Goal: Transaction & Acquisition: Download file/media

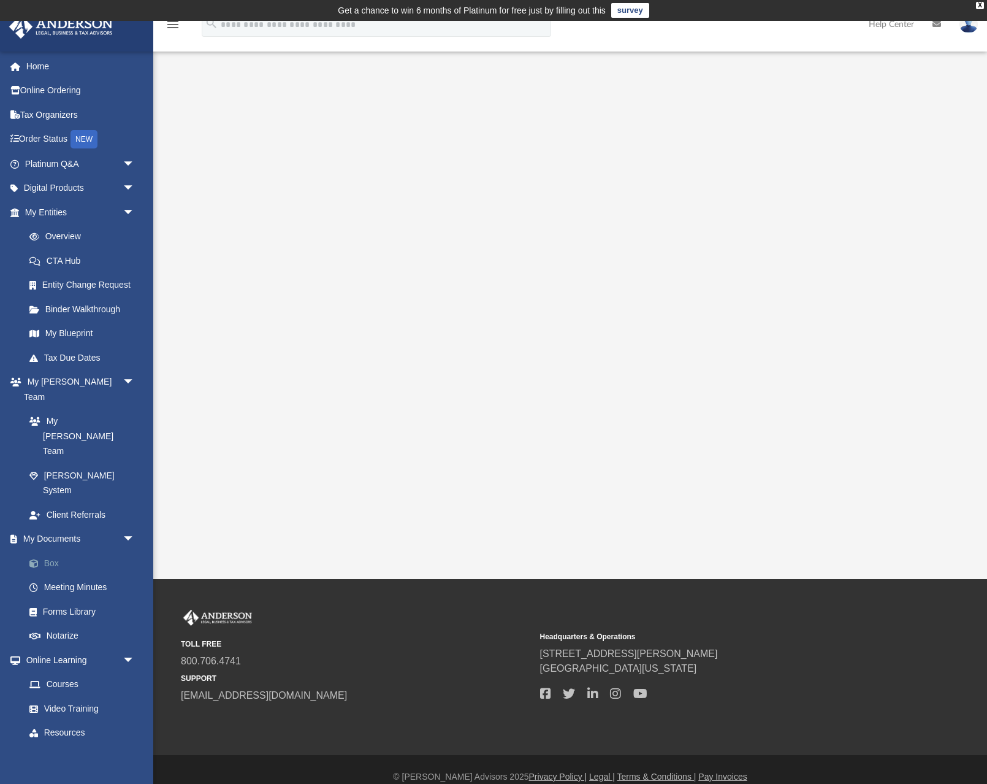
click at [53, 551] on link "Box" at bounding box center [85, 563] width 136 height 25
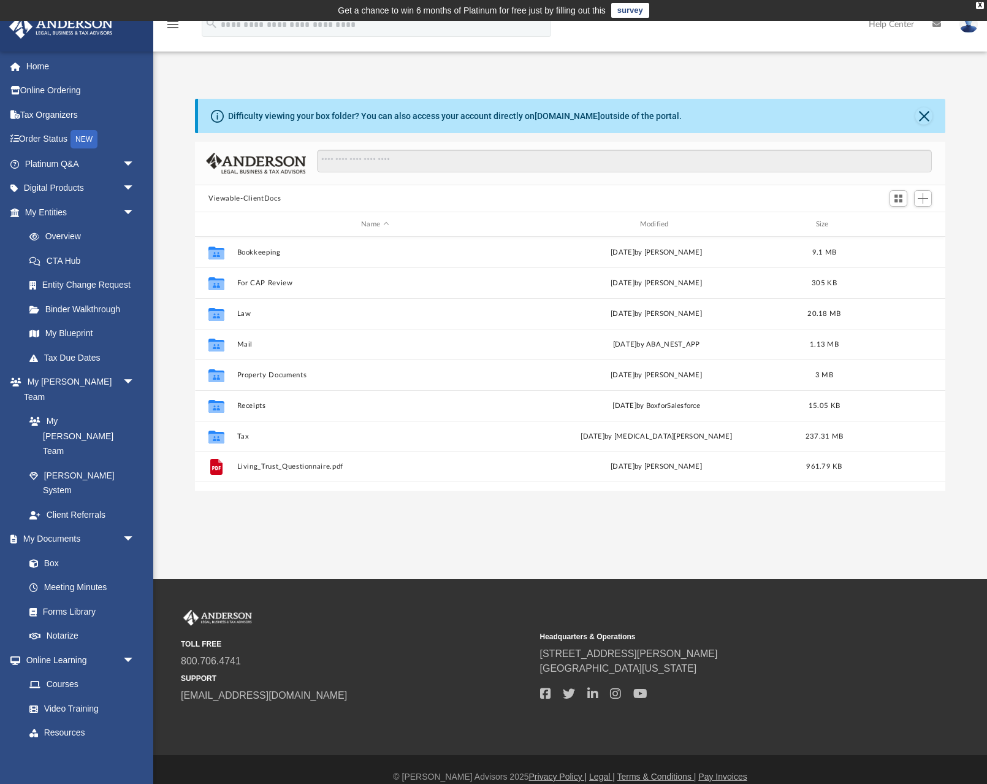
scroll to position [279, 751]
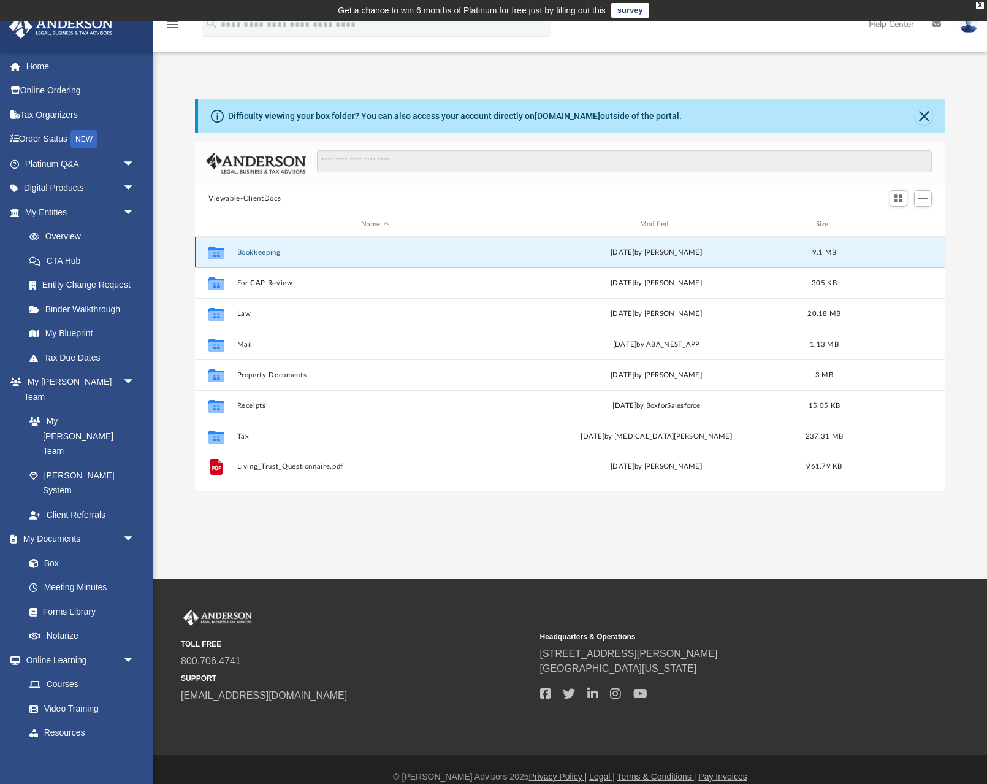
click at [251, 253] on button "Bookkeeping" at bounding box center [375, 252] width 276 height 8
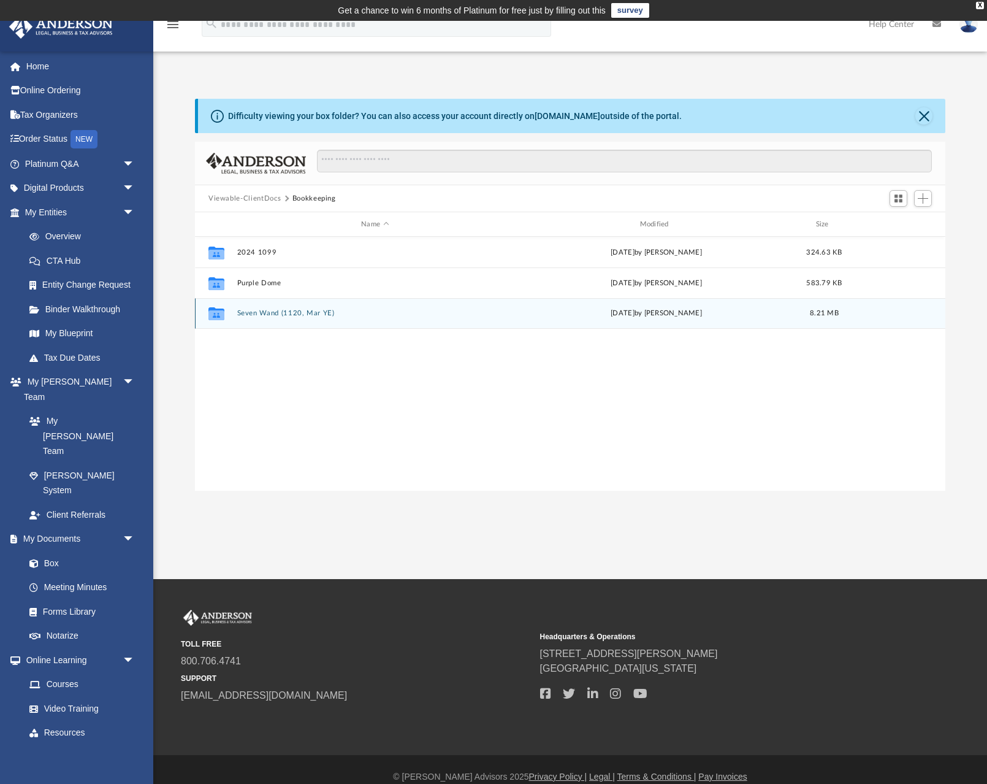
click at [269, 313] on button "Seven Wand (1120, Mar YE)" at bounding box center [375, 313] width 276 height 8
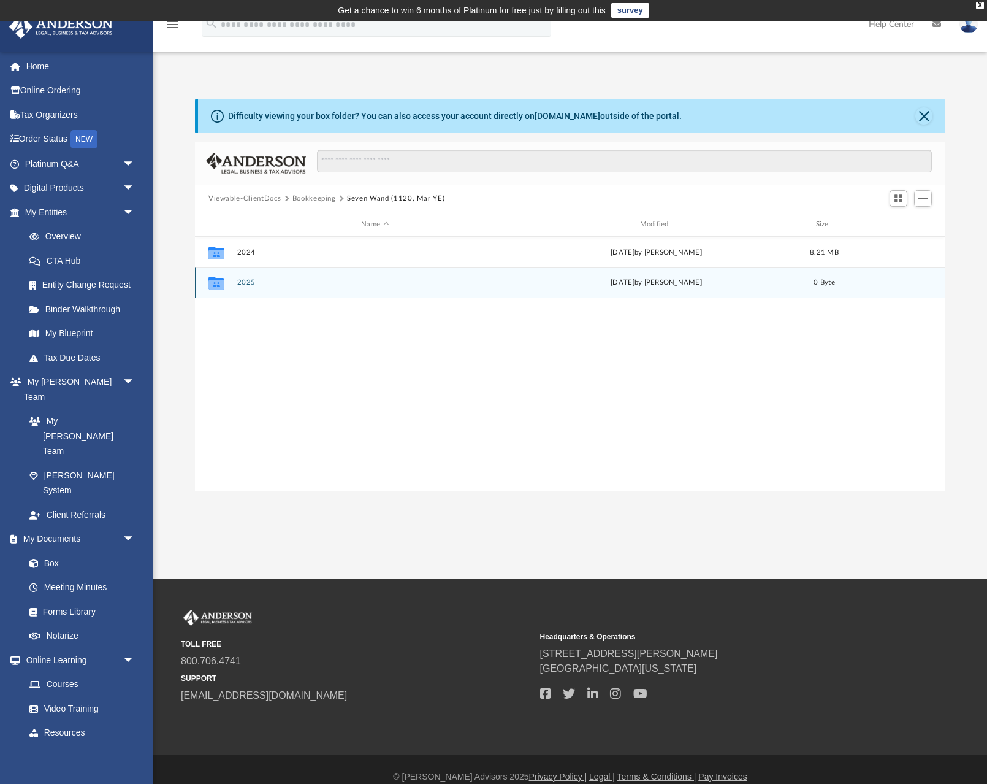
click at [246, 286] on button "2025" at bounding box center [375, 282] width 276 height 8
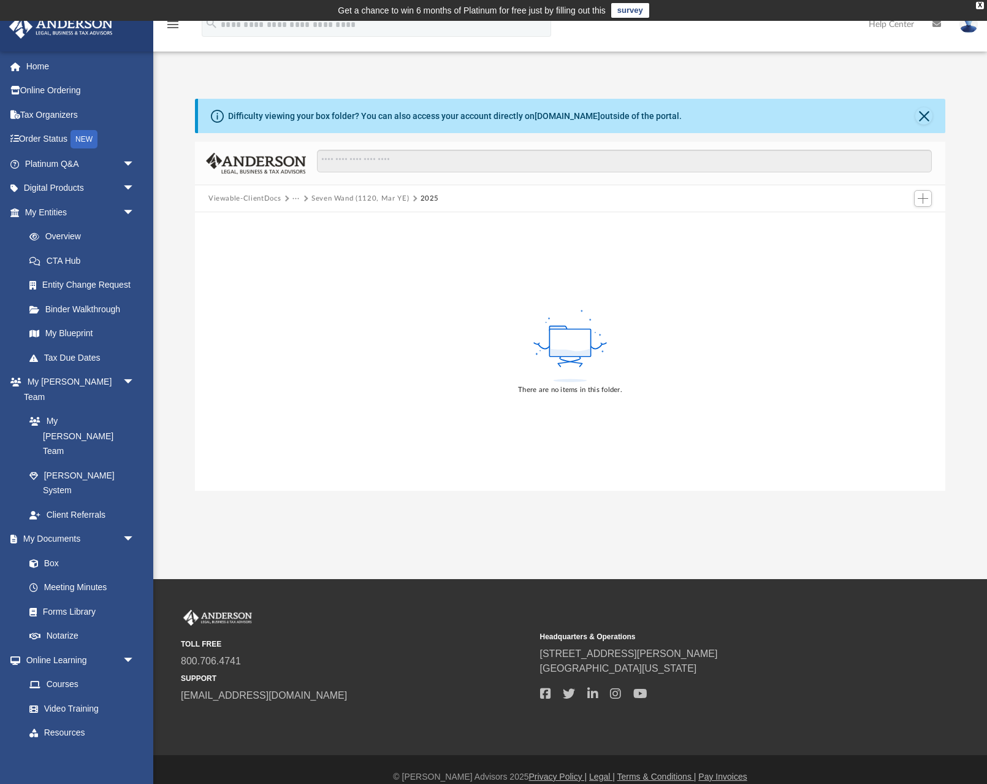
click at [365, 201] on button "Seven Wand (1120, Mar YE)" at bounding box center [361, 198] width 98 height 11
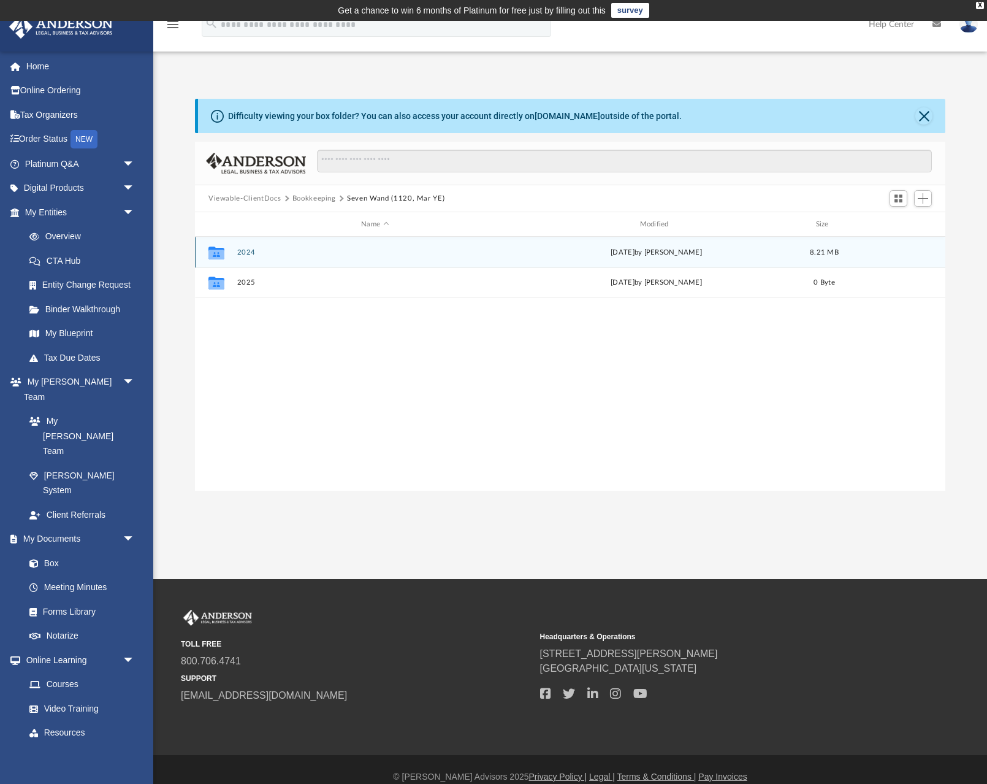
click at [240, 253] on button "2024" at bounding box center [375, 252] width 276 height 8
click at [258, 251] on button "2024 Financials" at bounding box center [375, 252] width 276 height 8
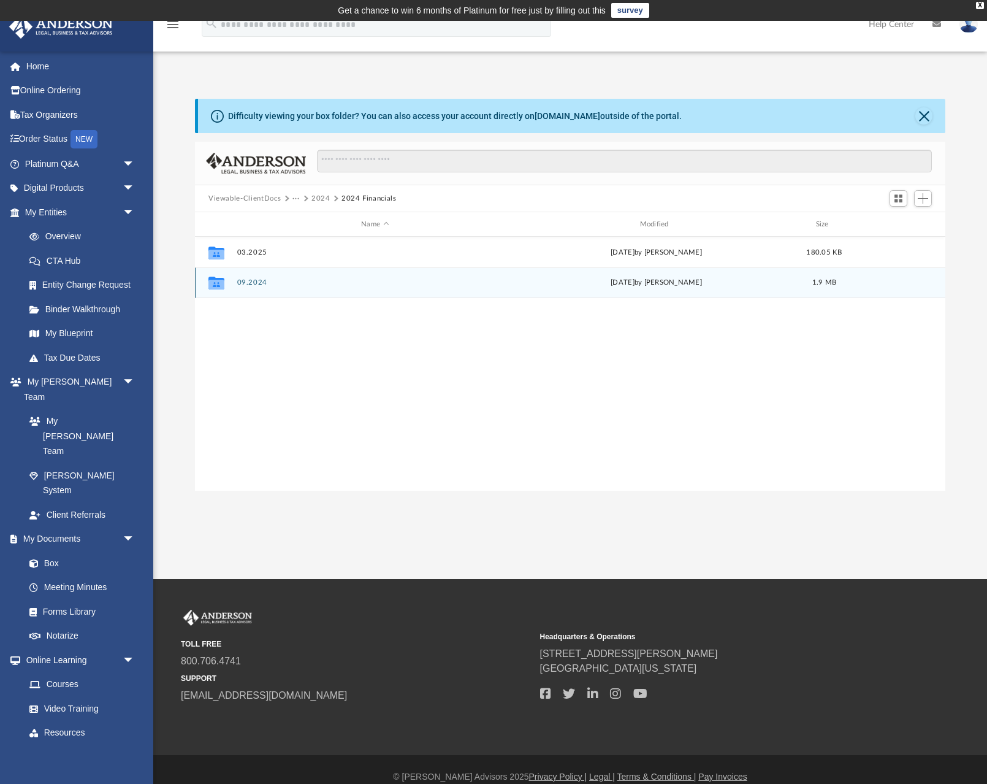
click at [247, 280] on button "09.2024" at bounding box center [375, 282] width 276 height 8
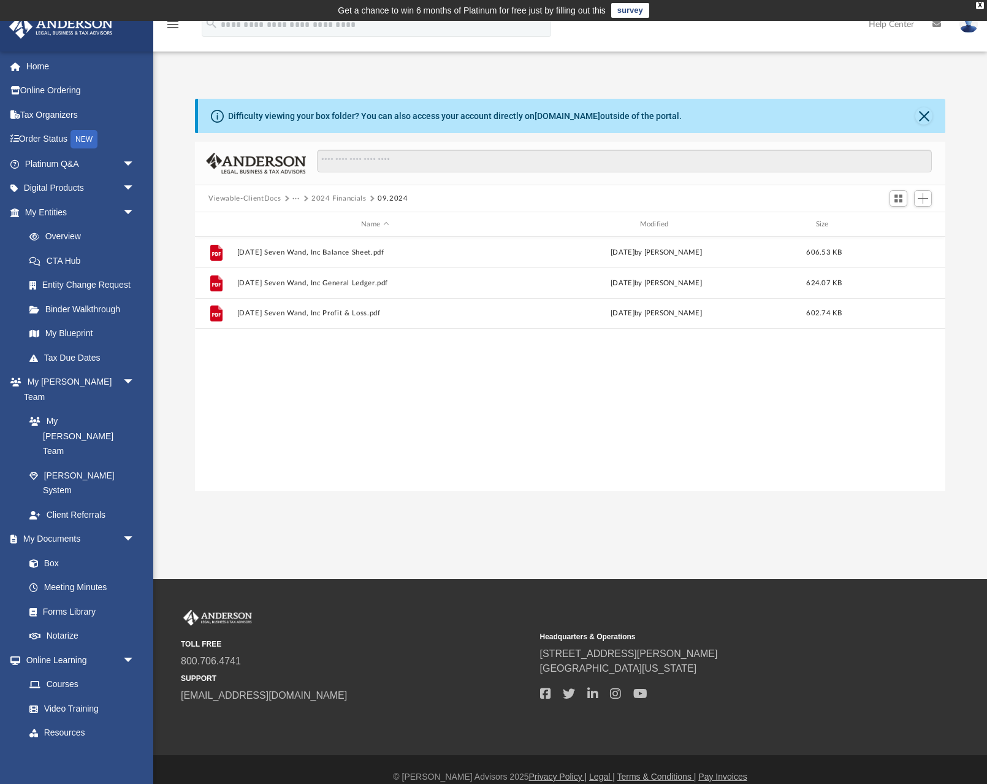
click at [385, 199] on button "09.2024" at bounding box center [393, 198] width 31 height 11
click at [348, 197] on button "2024 Financials" at bounding box center [339, 198] width 55 height 11
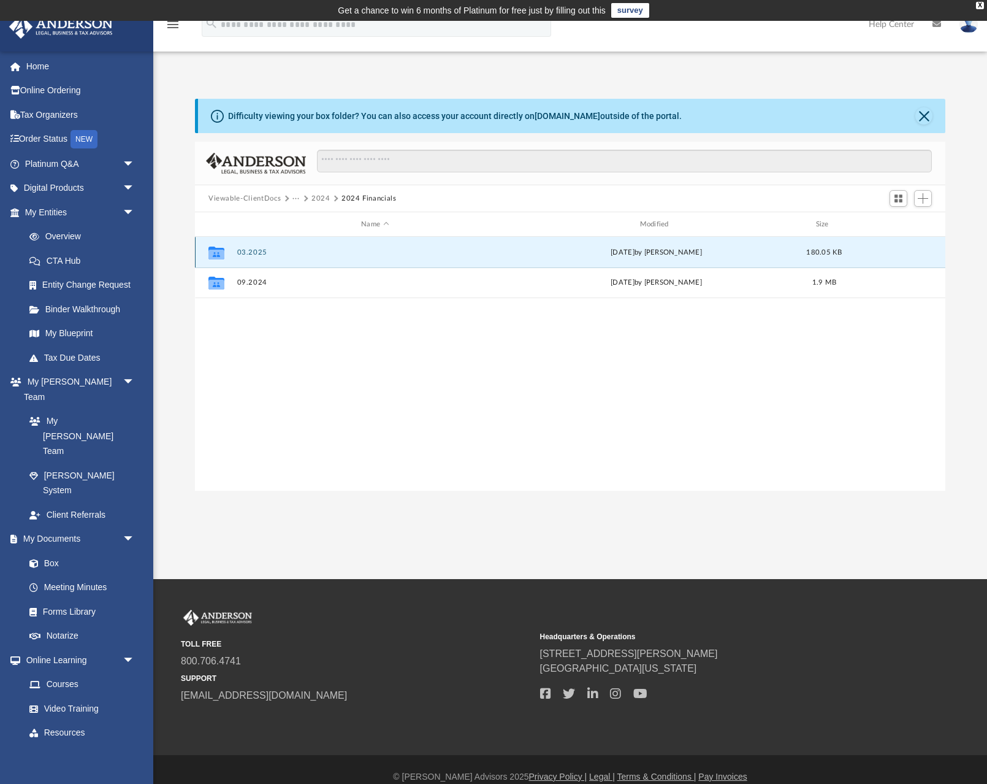
click at [256, 251] on button "03.2025" at bounding box center [375, 252] width 276 height 8
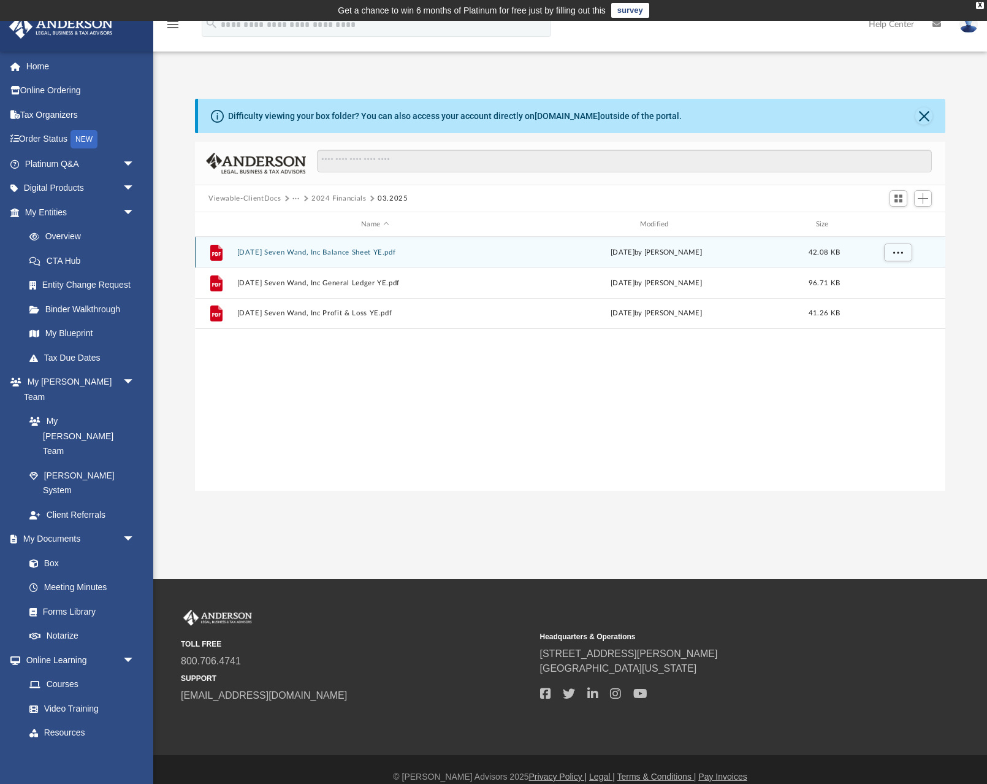
click at [363, 255] on button "[DATE] Seven Wand, Inc Balance Sheet YE.pdf" at bounding box center [375, 252] width 276 height 8
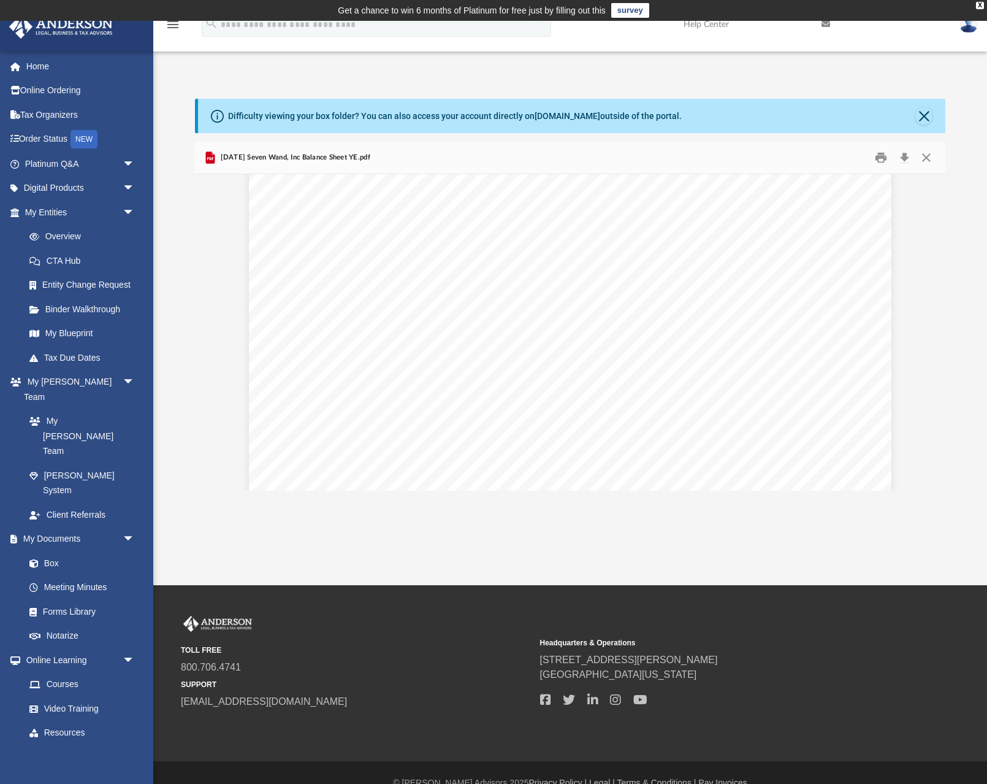
scroll to position [0, 0]
click at [924, 116] on button "Close" at bounding box center [924, 115] width 17 height 17
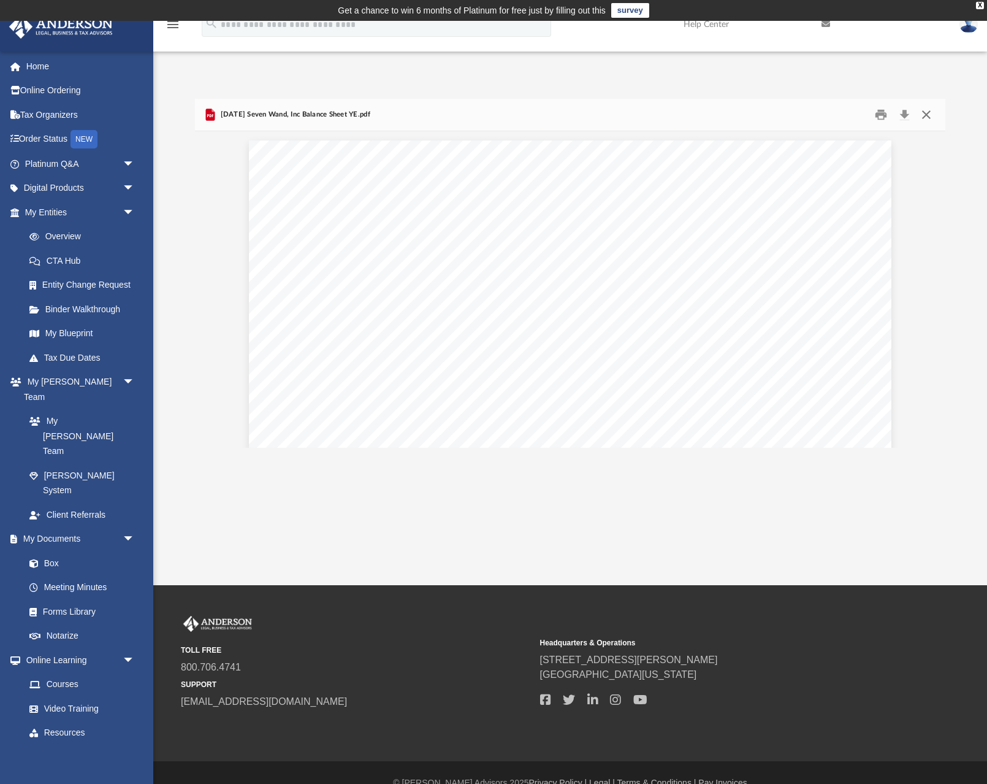
click at [930, 117] on button "Close" at bounding box center [927, 114] width 22 height 19
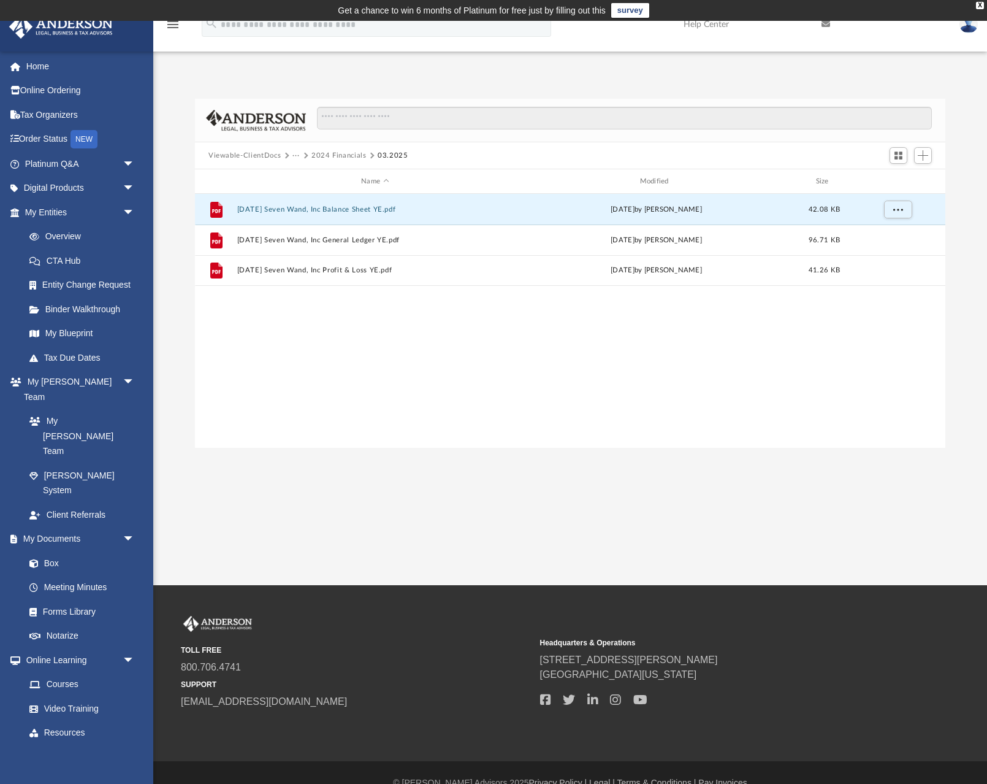
click at [347, 155] on button "2024 Financials" at bounding box center [339, 155] width 55 height 11
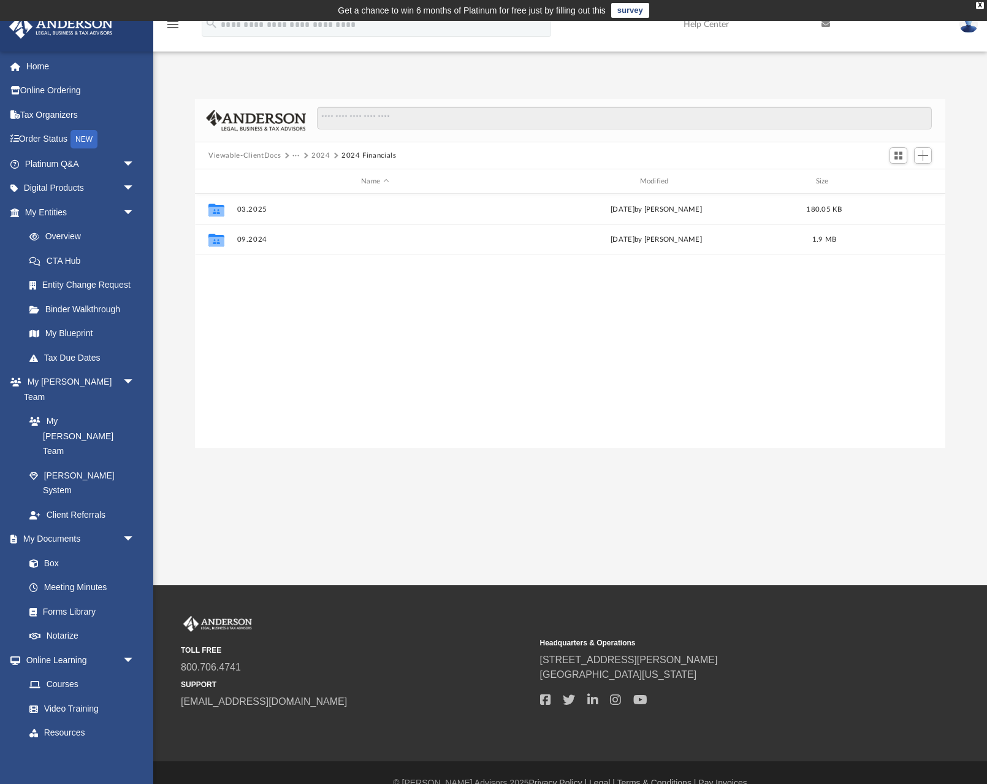
click at [321, 157] on button "2024" at bounding box center [321, 155] width 19 height 11
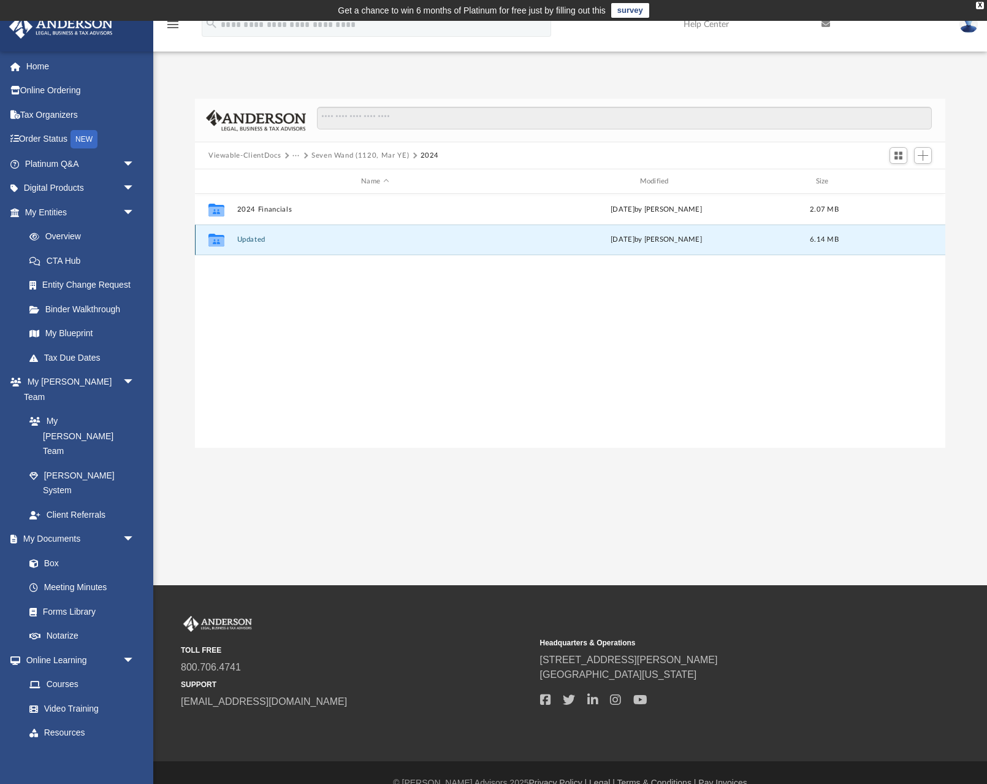
click at [253, 243] on button "Updated" at bounding box center [375, 239] width 276 height 8
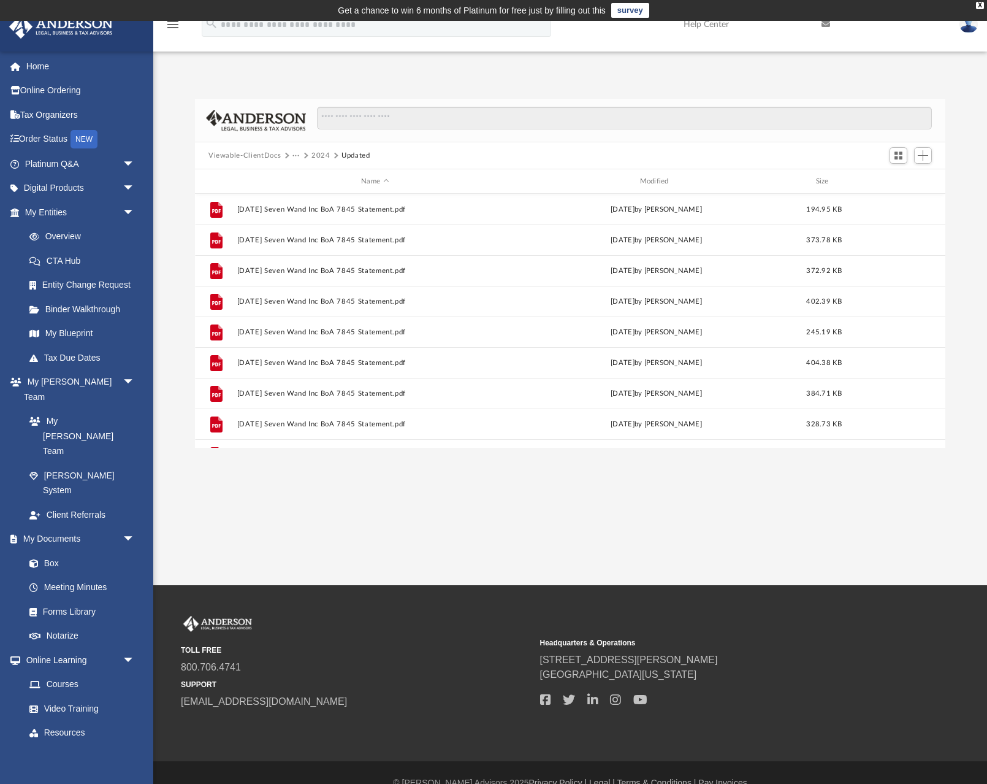
click at [321, 156] on button "2024" at bounding box center [321, 155] width 19 height 11
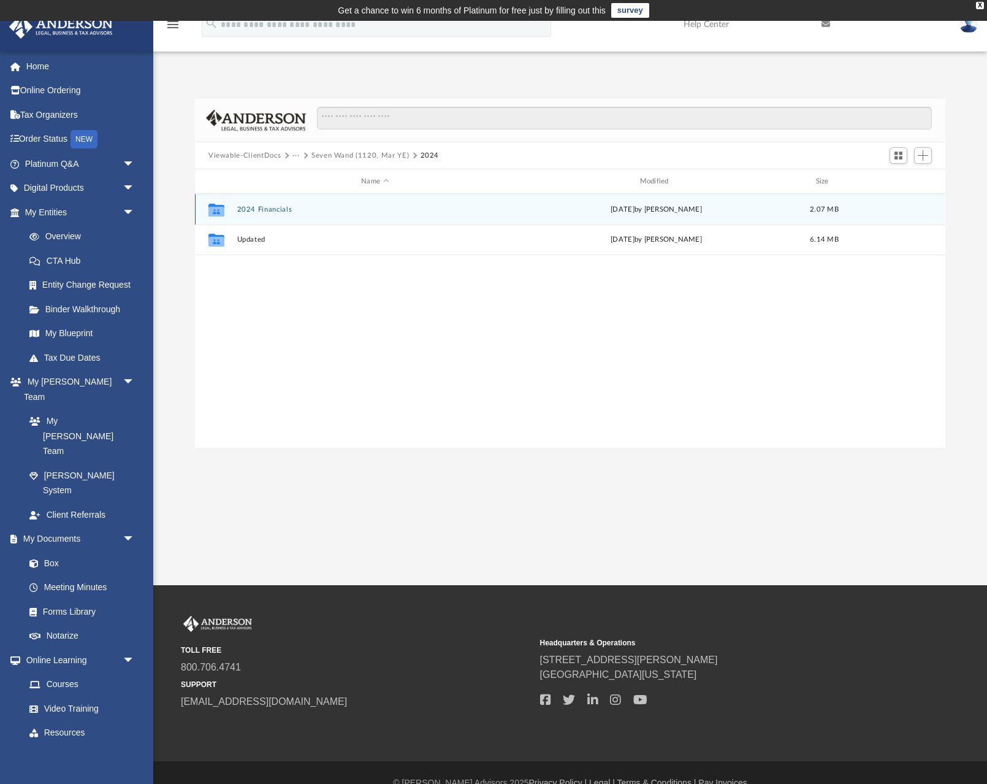
click at [264, 210] on button "2024 Financials" at bounding box center [375, 209] width 276 height 8
click at [253, 210] on button "03.2025" at bounding box center [375, 209] width 276 height 8
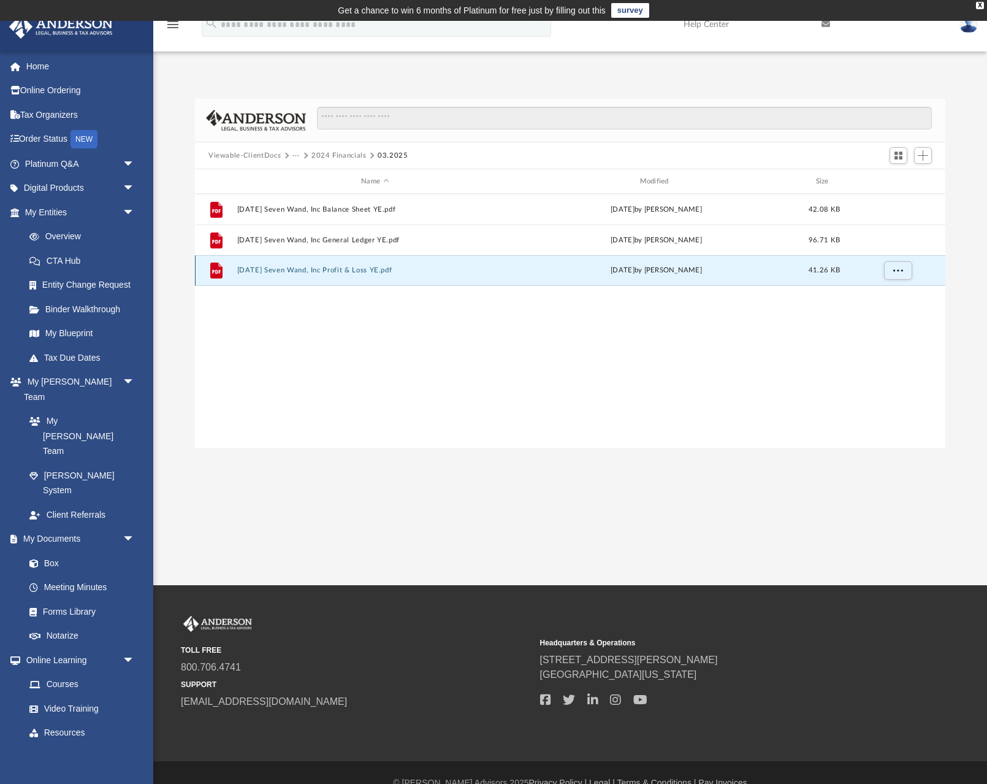
click at [319, 269] on button "[DATE] Seven Wand, Inc Profit & Loss YE.pdf" at bounding box center [375, 270] width 276 height 8
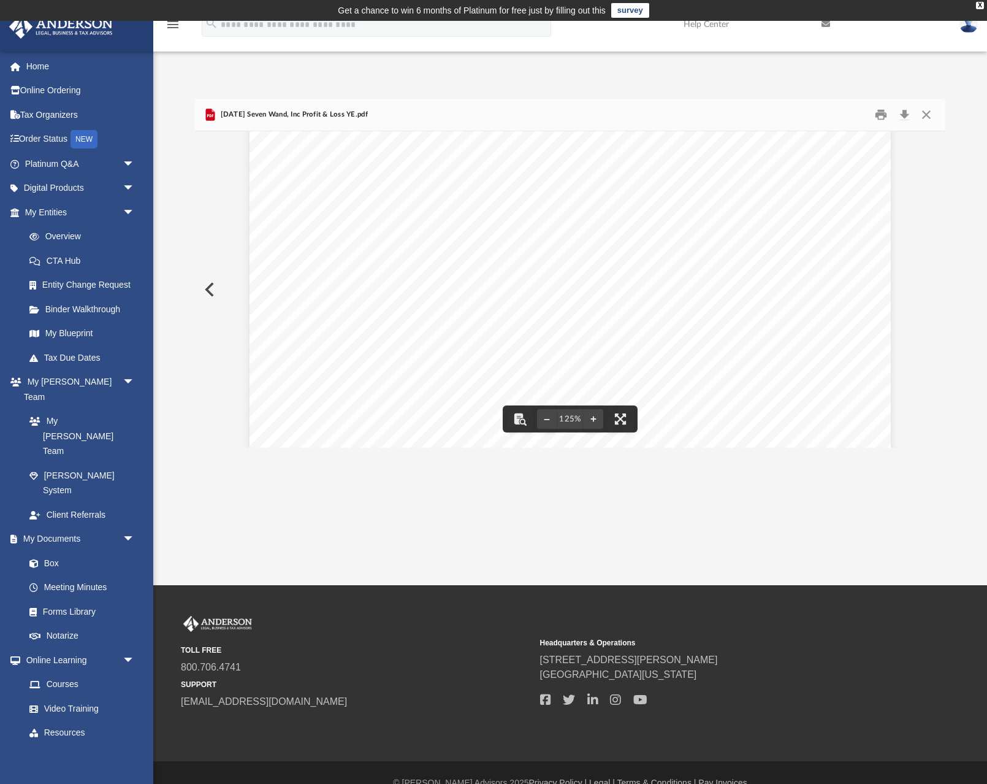
scroll to position [237, 0]
click at [930, 113] on button "Close" at bounding box center [927, 114] width 22 height 19
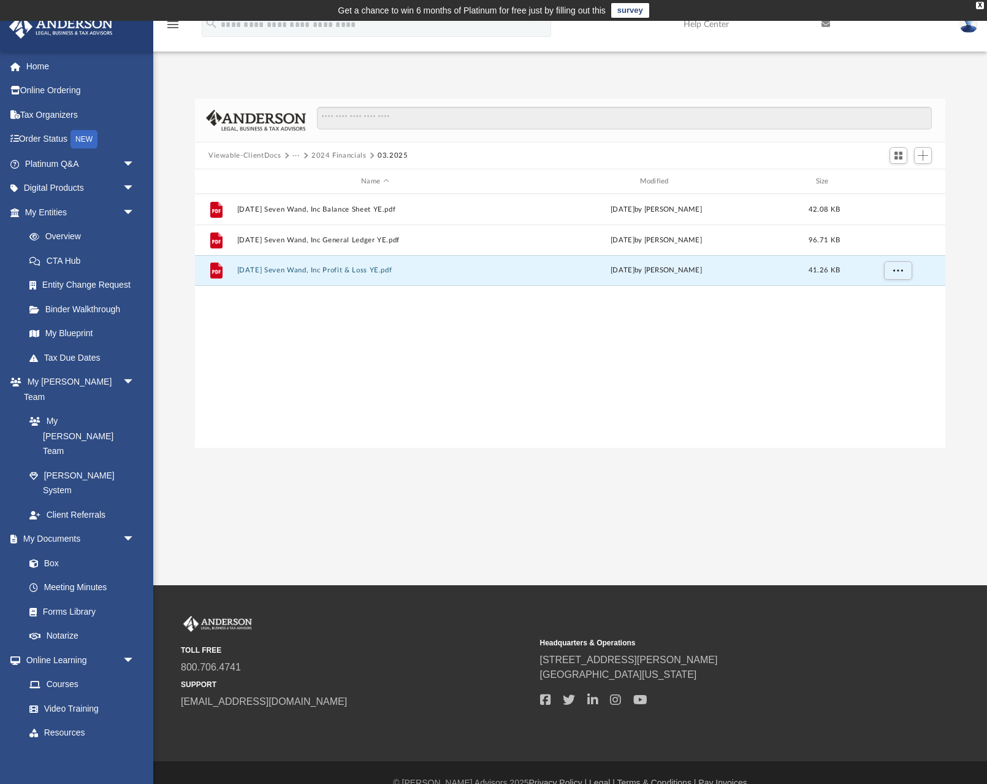
click at [257, 155] on button "Viewable-ClientDocs" at bounding box center [245, 155] width 72 height 11
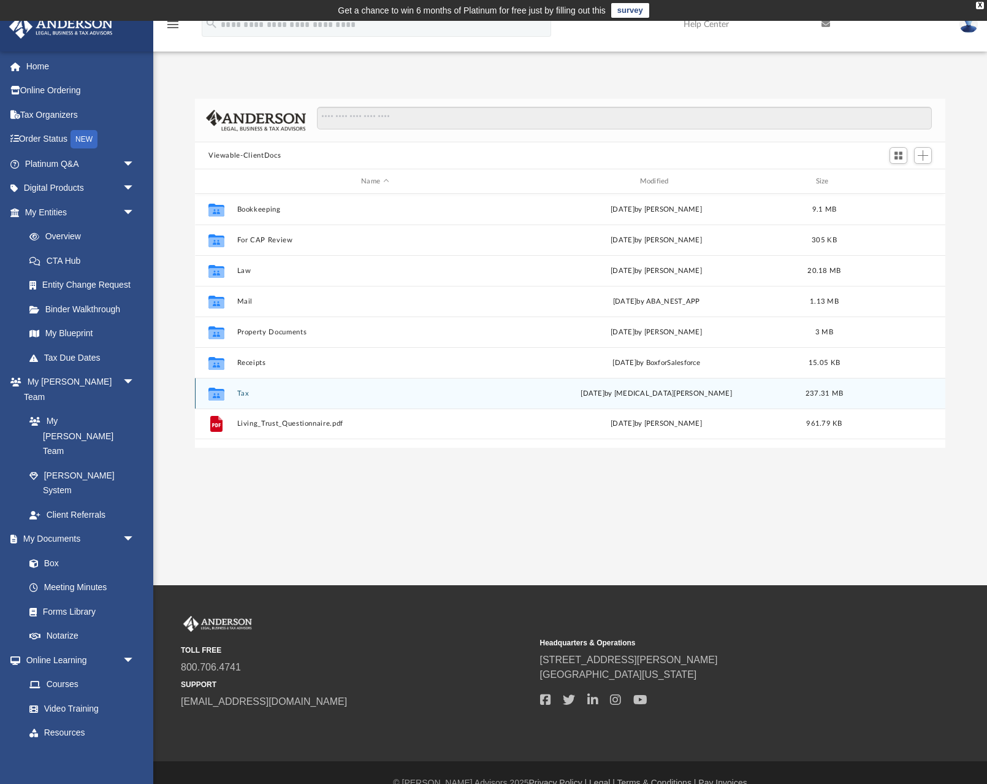
click at [241, 392] on button "Tax" at bounding box center [375, 393] width 276 height 8
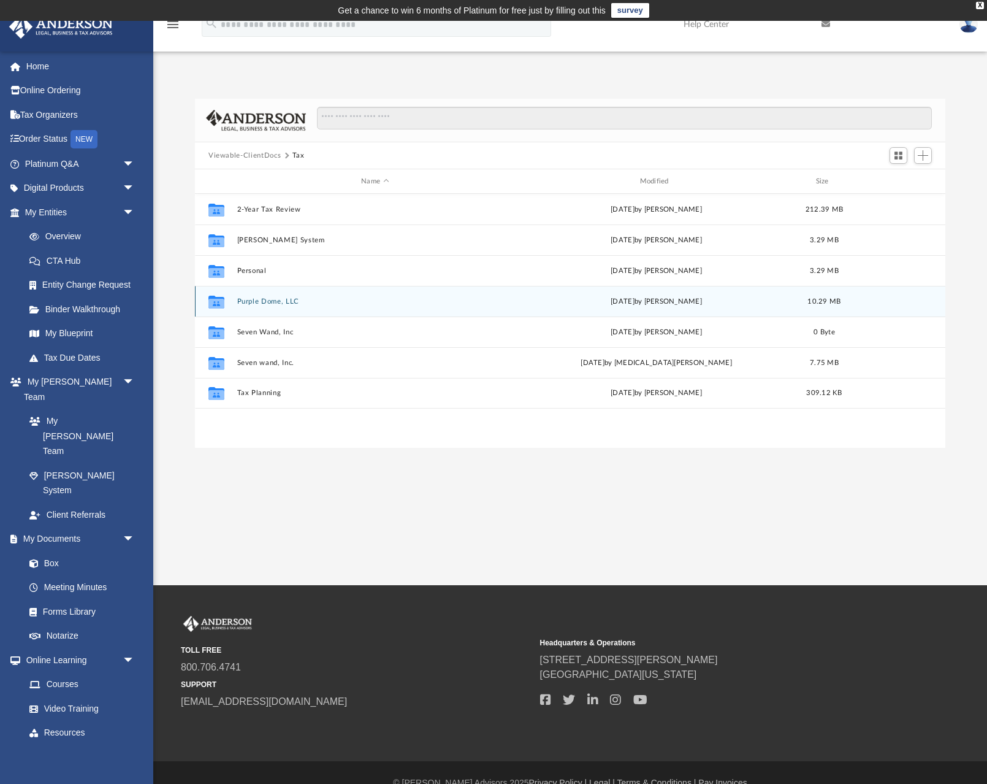
click at [261, 302] on button "Purple Dome, LLC" at bounding box center [375, 301] width 276 height 8
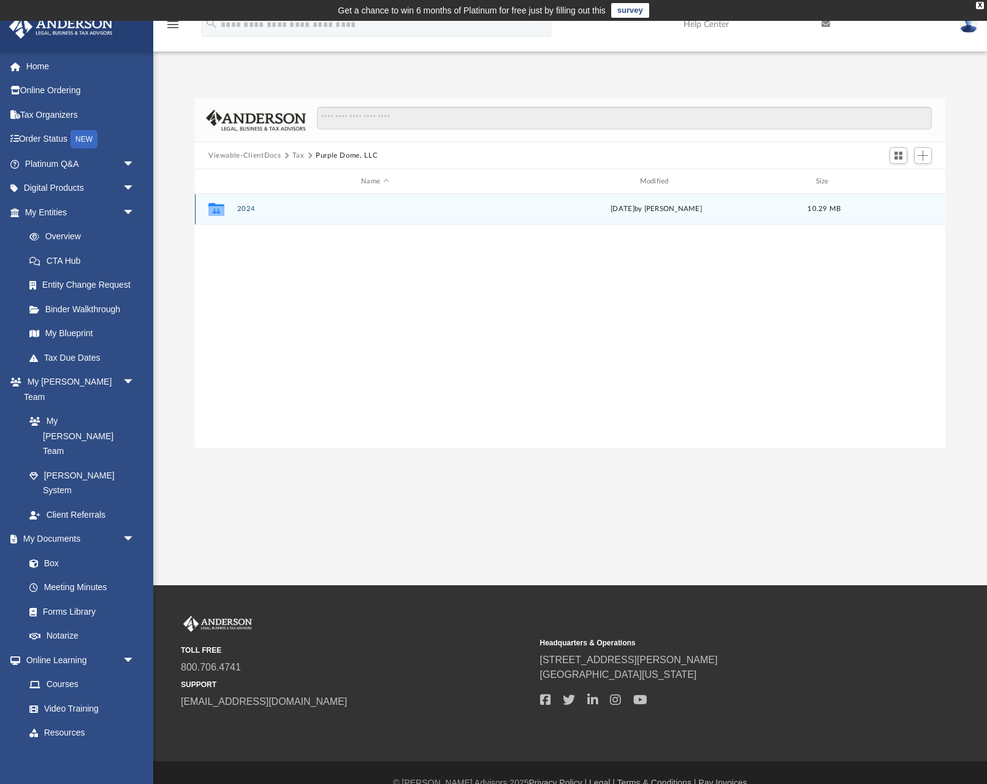
click at [245, 212] on button "2024" at bounding box center [375, 209] width 276 height 8
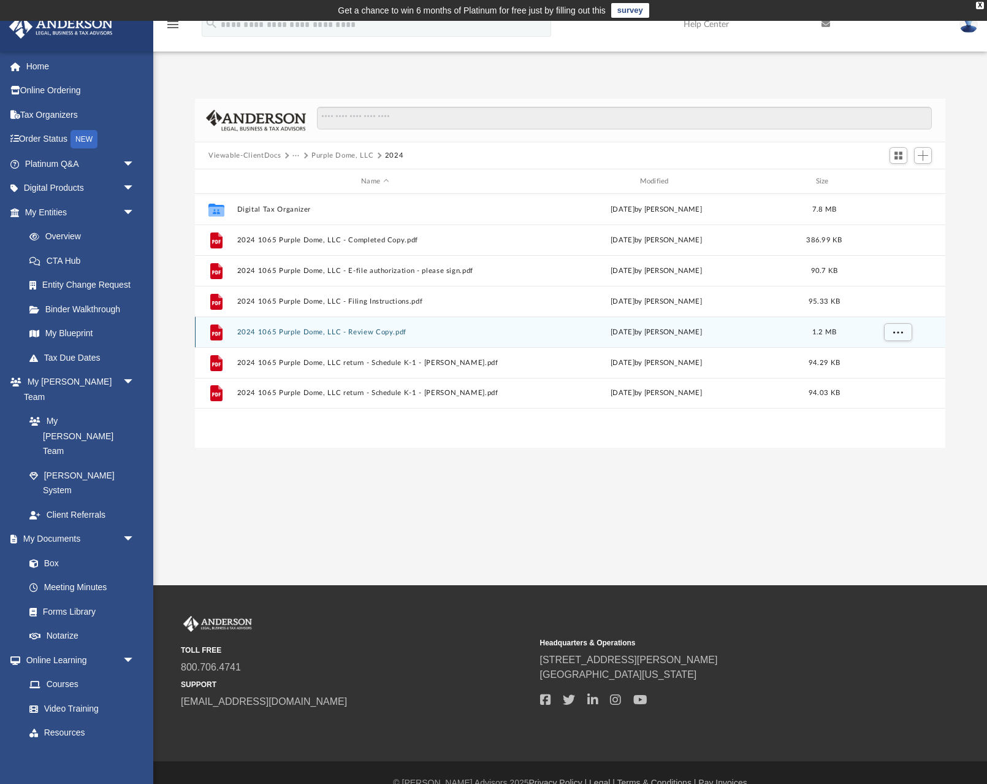
click at [365, 330] on button "2024 1065 Purple Dome, LLC - Review Copy.pdf" at bounding box center [375, 332] width 276 height 8
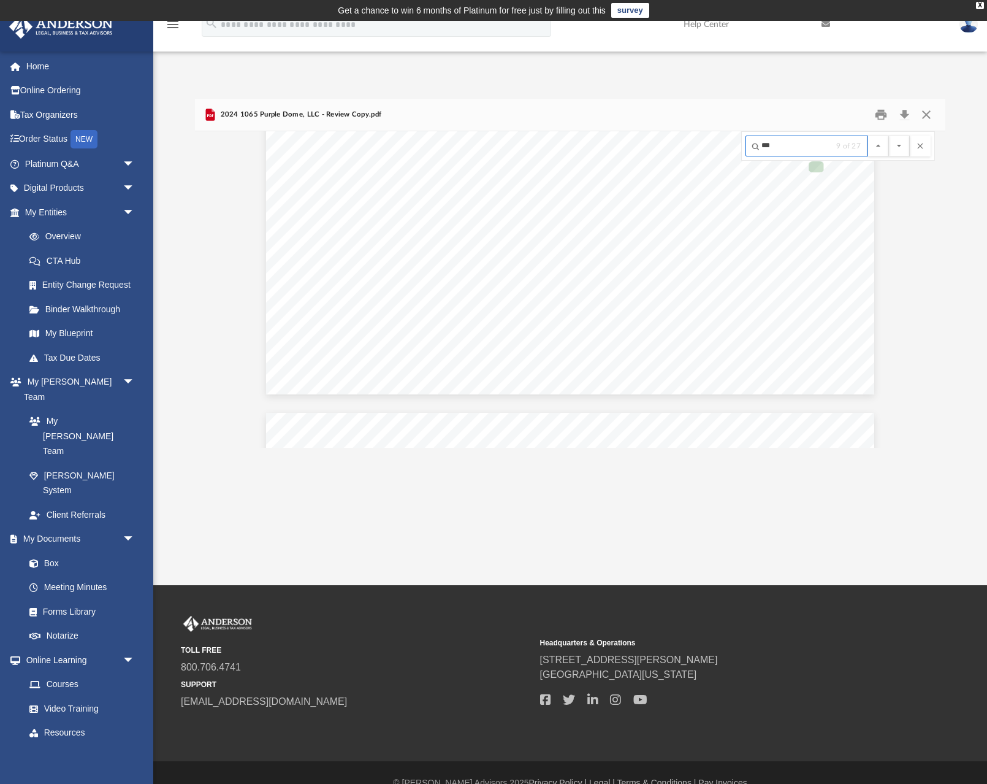
scroll to position [11096, 0]
type input "*****"
click at [889, 136] on button "File preview" at bounding box center [899, 146] width 21 height 21
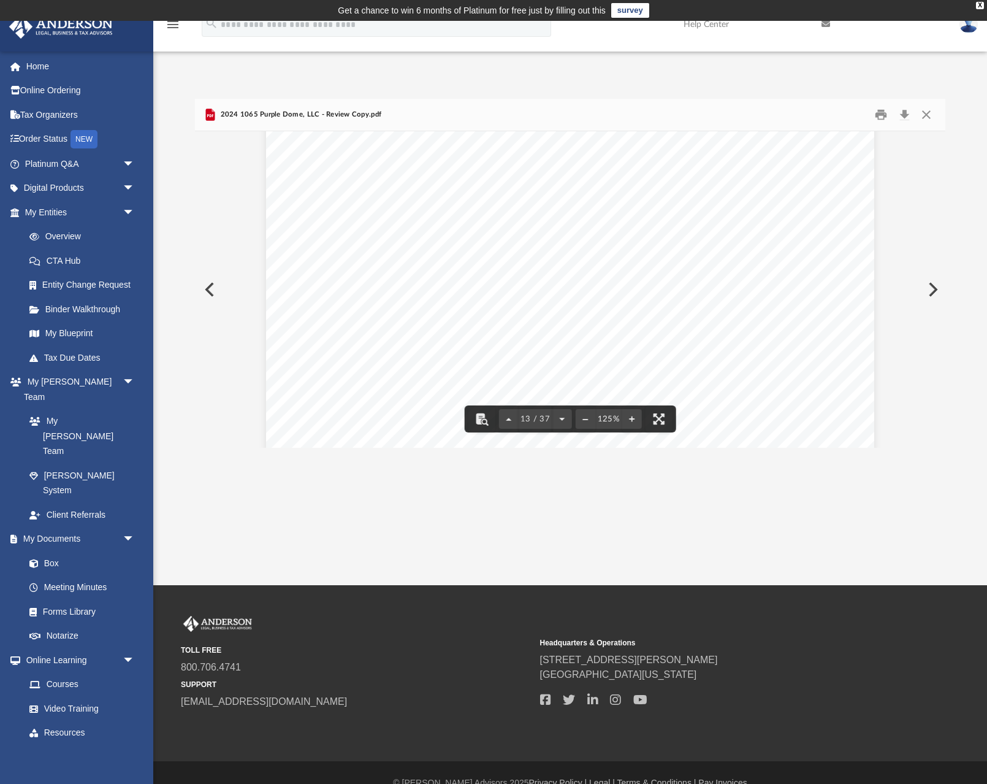
click at [741, 165] on div "Net income (loss). Combine Schedule K, lines 1 through 11. From the result, sub…" at bounding box center [570, 22] width 608 height 860
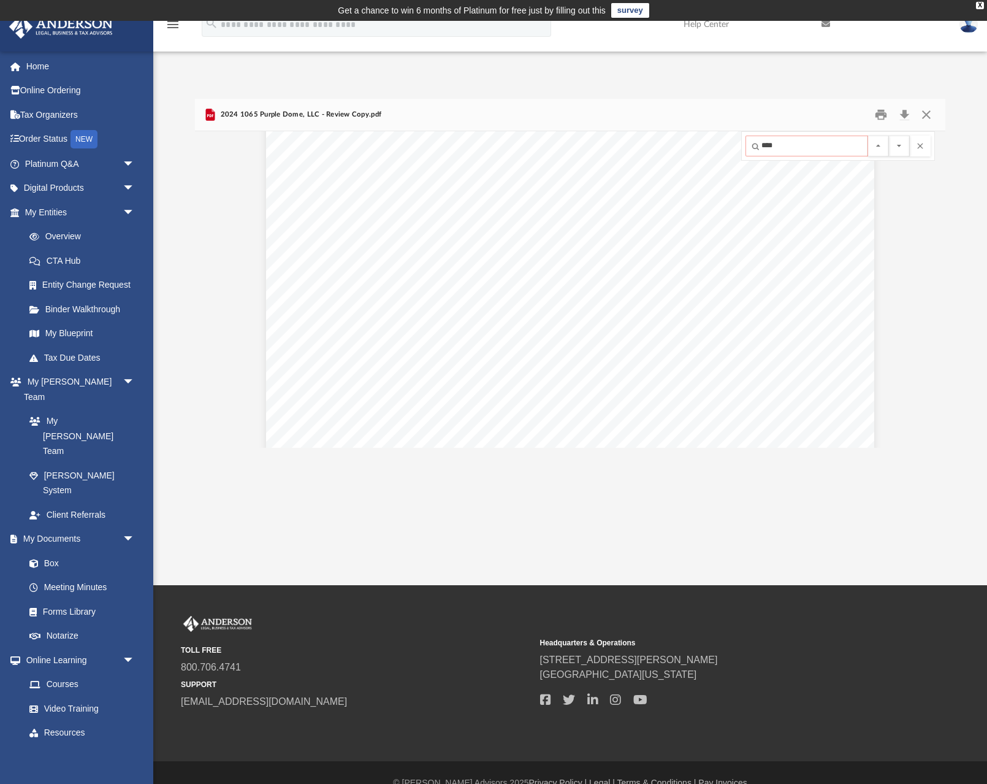
click at [889, 136] on button "File preview" at bounding box center [899, 146] width 21 height 21
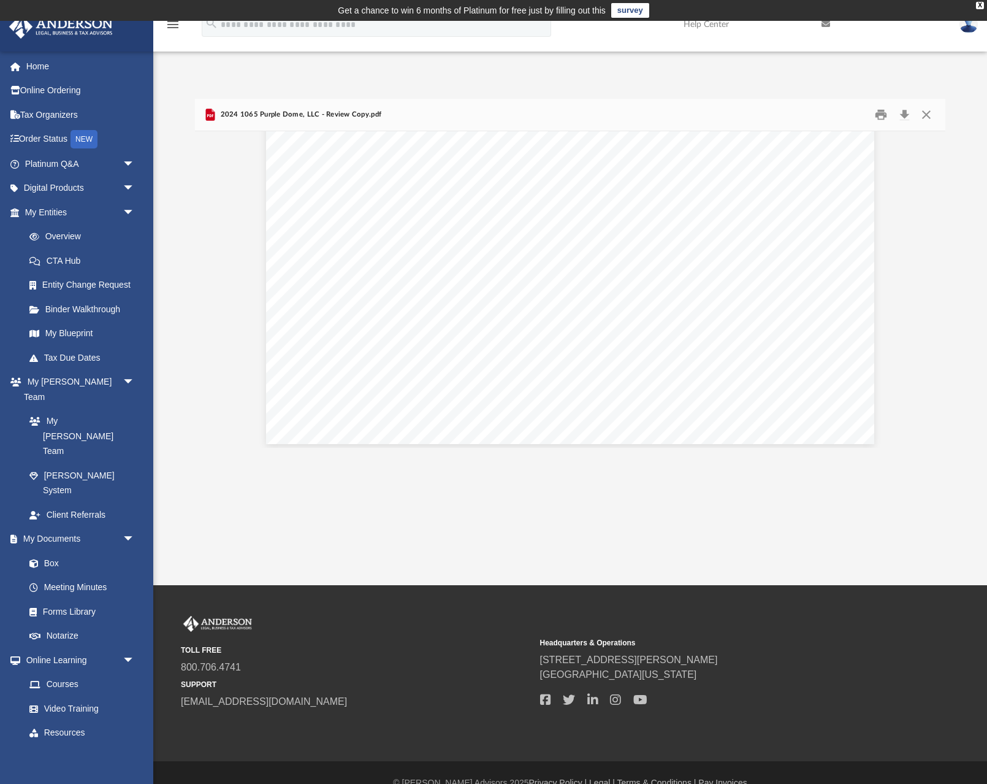
click at [507, 168] on span "~~~~~~~~~~~~~~~~~~~~~~~~~~~~~~~~~~~~~~~~~~~~" at bounding box center [567, 170] width 320 height 8
type input "********"
click at [889, 136] on button "File preview" at bounding box center [899, 146] width 21 height 21
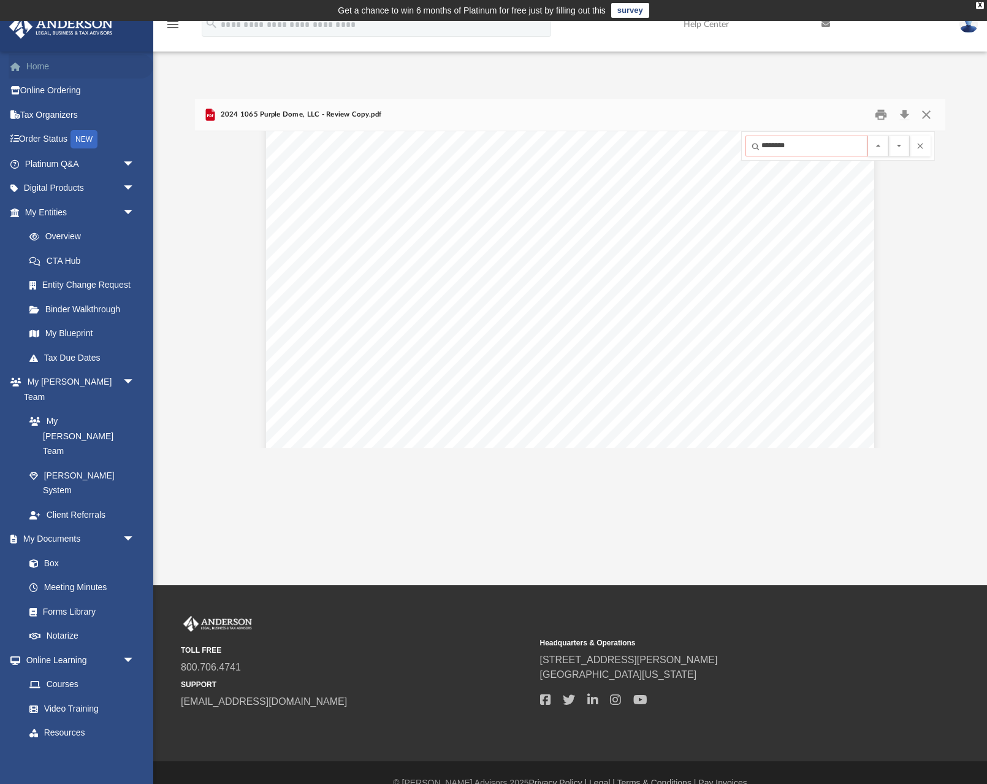
scroll to position [29260, 0]
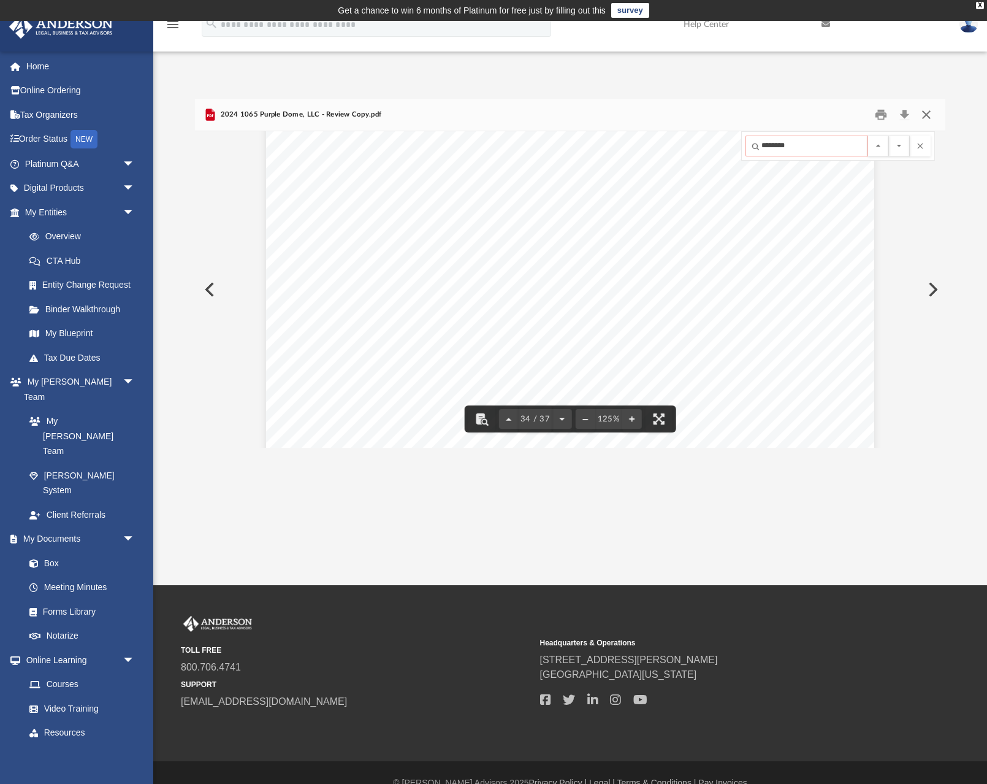
click at [928, 115] on button "Close" at bounding box center [927, 114] width 22 height 19
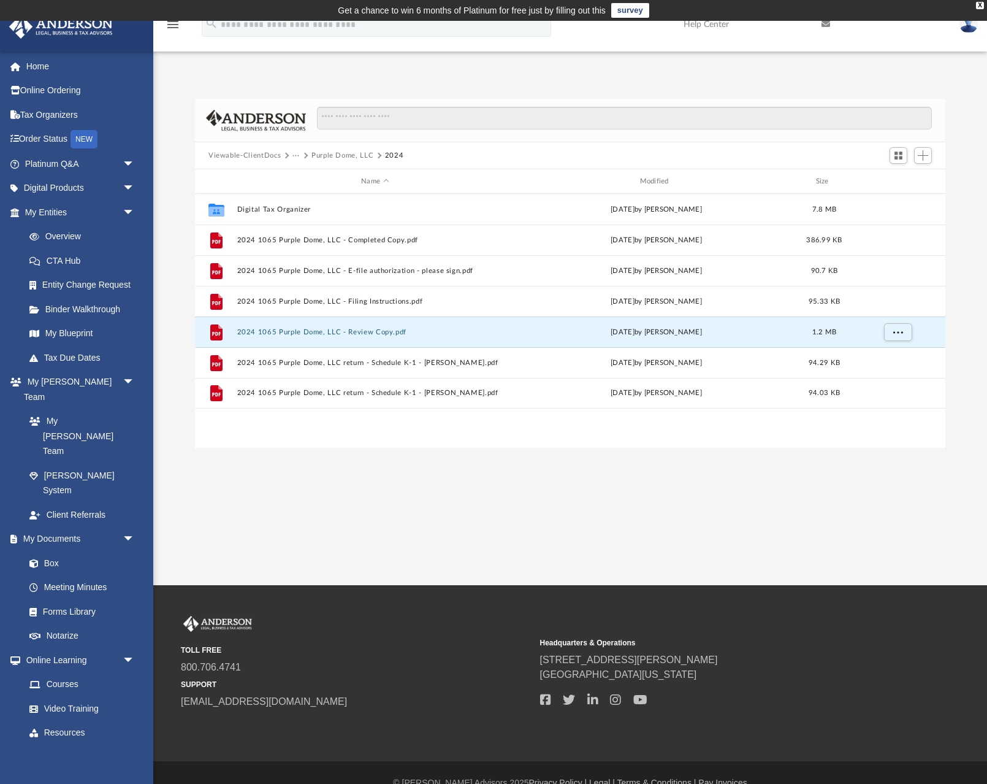
click at [343, 154] on button "Purple Dome, LLC" at bounding box center [343, 155] width 62 height 11
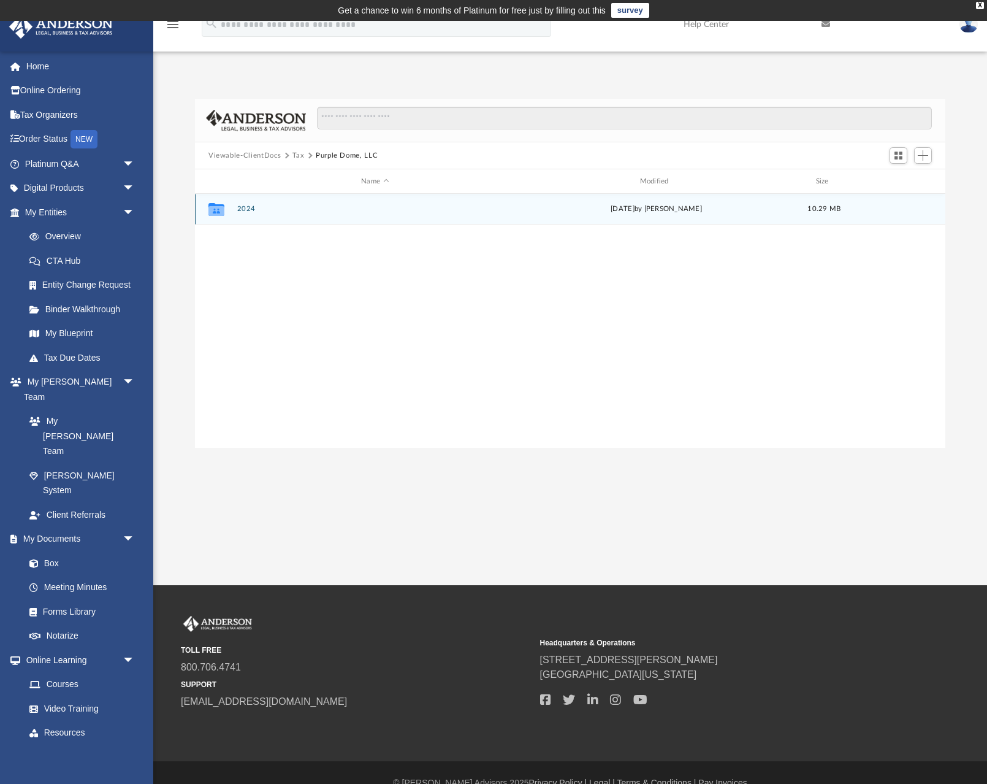
click at [240, 209] on button "2024" at bounding box center [375, 209] width 276 height 8
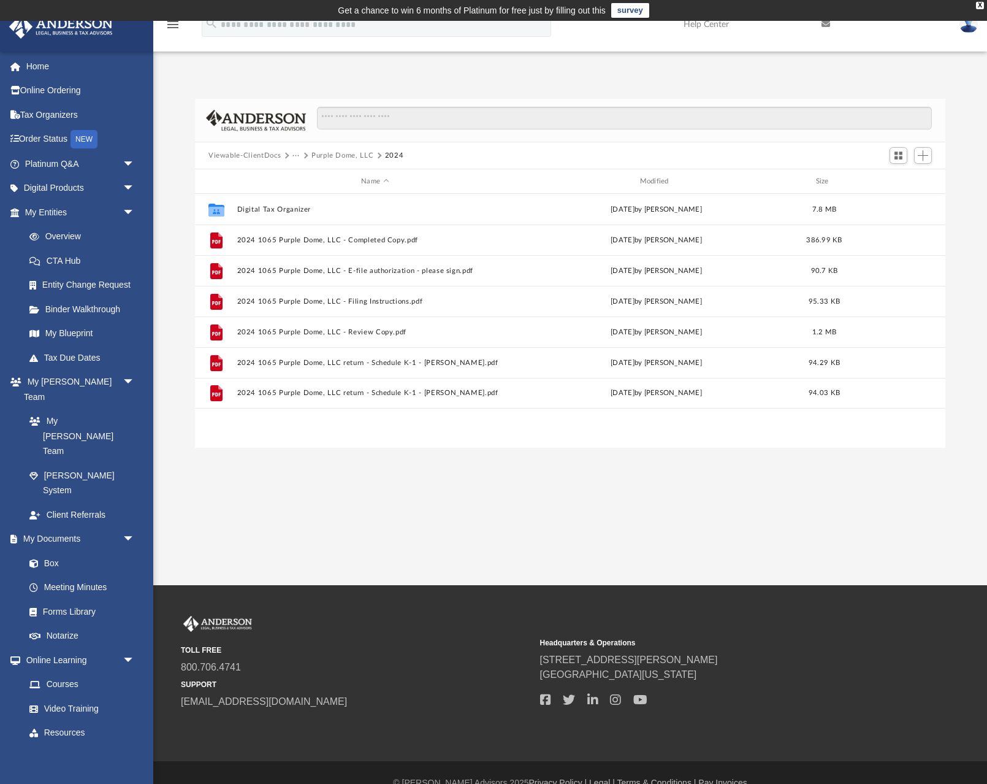
click at [298, 155] on button "···" at bounding box center [297, 155] width 8 height 11
click at [258, 477] on div "App [EMAIL_ADDRESS][DOMAIN_NAME] Sign Out [EMAIL_ADDRESS][DOMAIN_NAME] Home Onl…" at bounding box center [493, 303] width 987 height 564
click at [59, 551] on link "Box" at bounding box center [85, 563] width 136 height 25
click at [299, 153] on button "···" at bounding box center [297, 155] width 8 height 11
click at [303, 174] on li "Tax" at bounding box center [305, 176] width 12 height 13
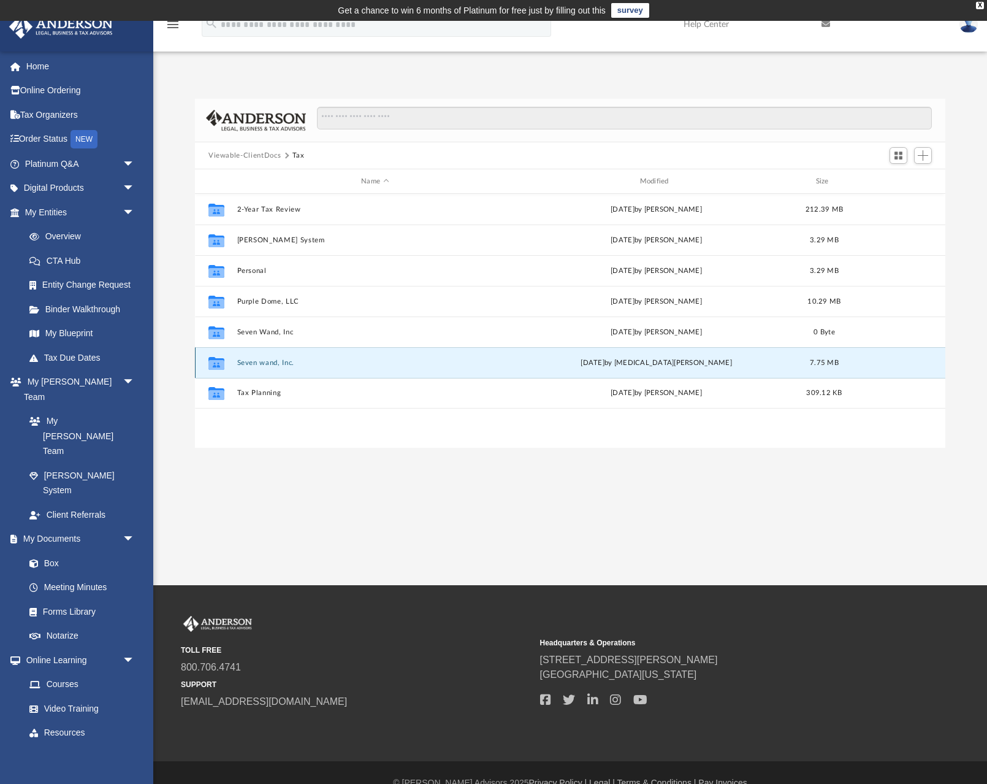
click at [257, 361] on button "Seven wand, Inc." at bounding box center [375, 363] width 276 height 8
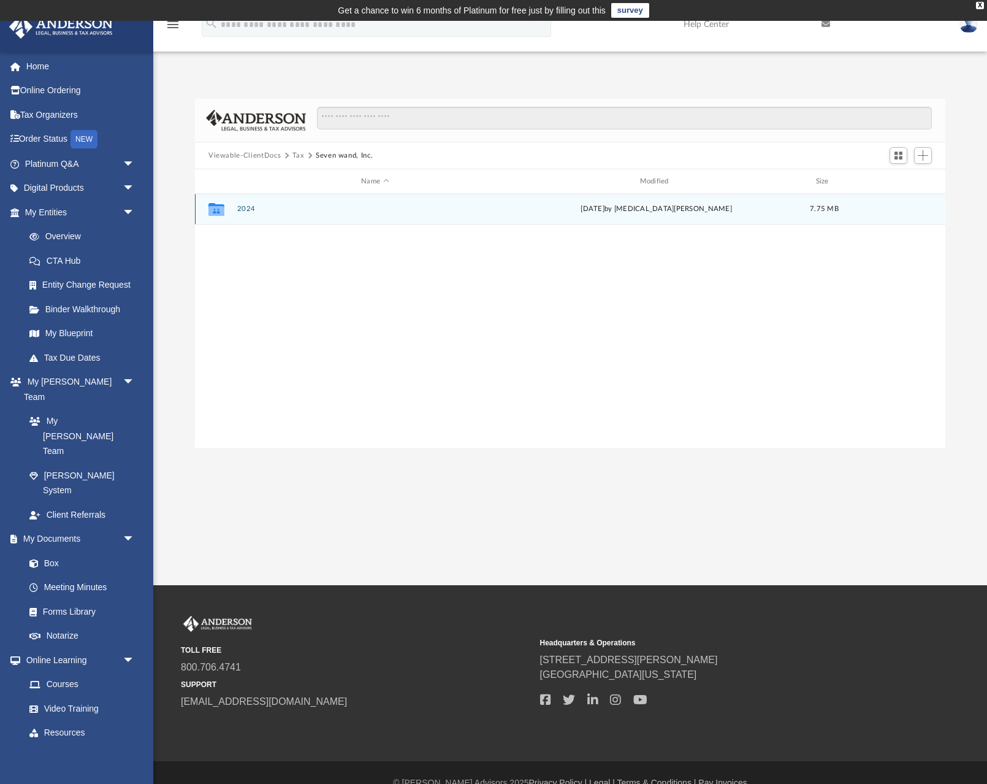
click at [250, 207] on button "2024" at bounding box center [375, 209] width 276 height 8
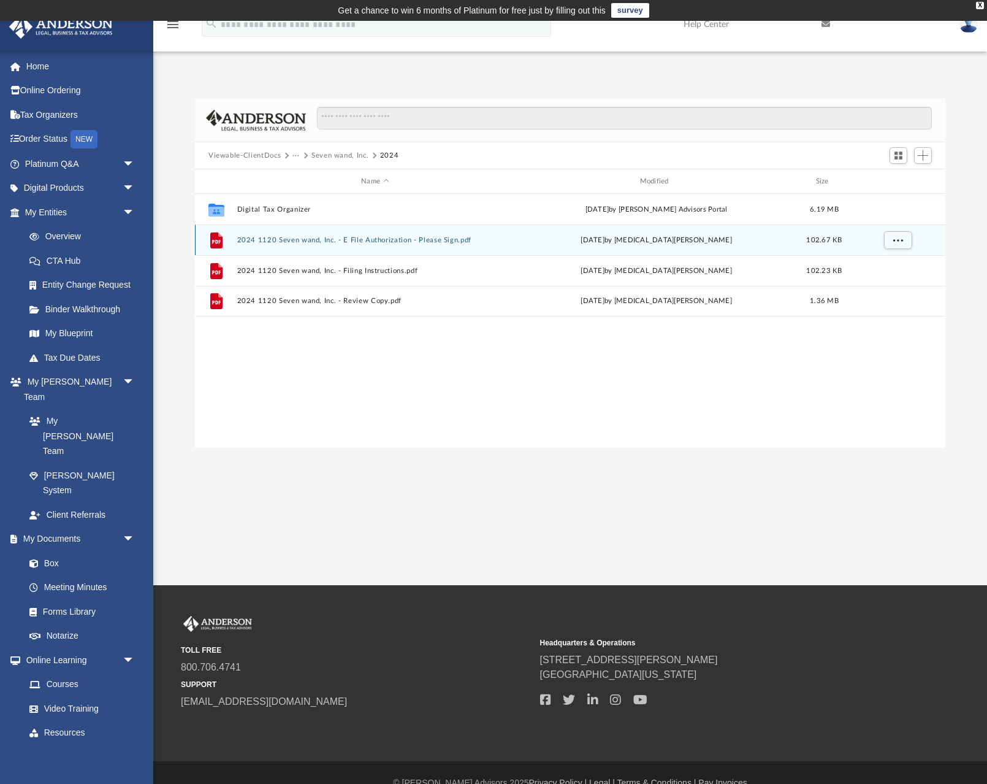
click at [349, 240] on button "2024 1120 Seven wand, Inc. - E File Authorization - Please Sign.pdf" at bounding box center [375, 240] width 276 height 8
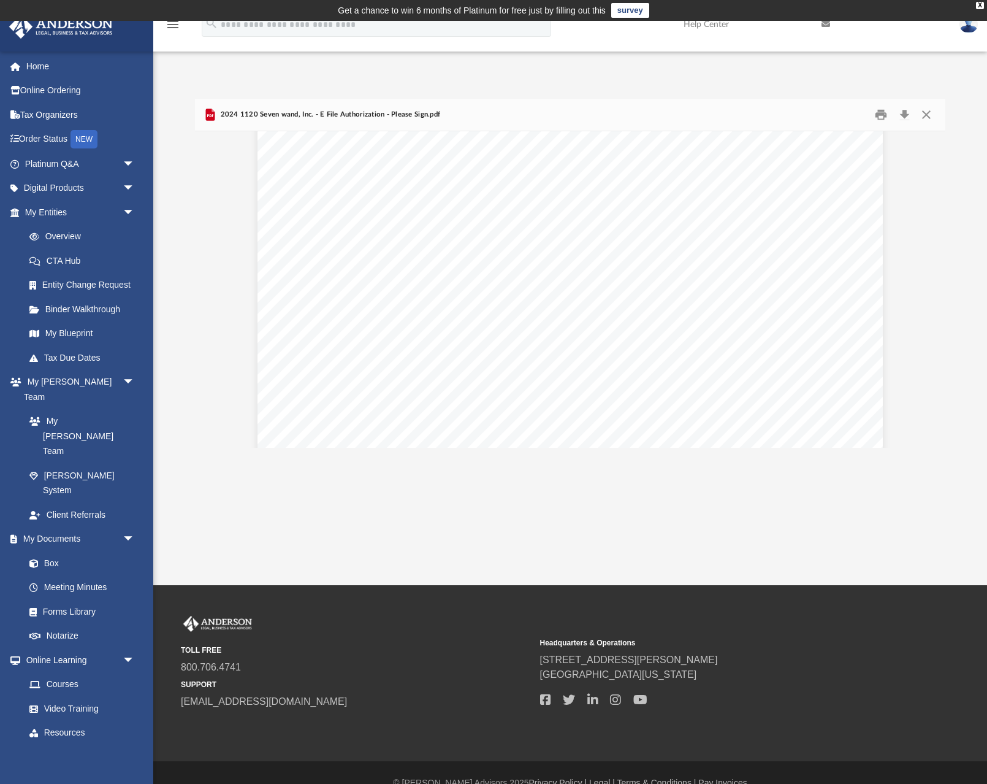
scroll to position [0, 0]
click at [930, 116] on button "Close" at bounding box center [927, 114] width 22 height 19
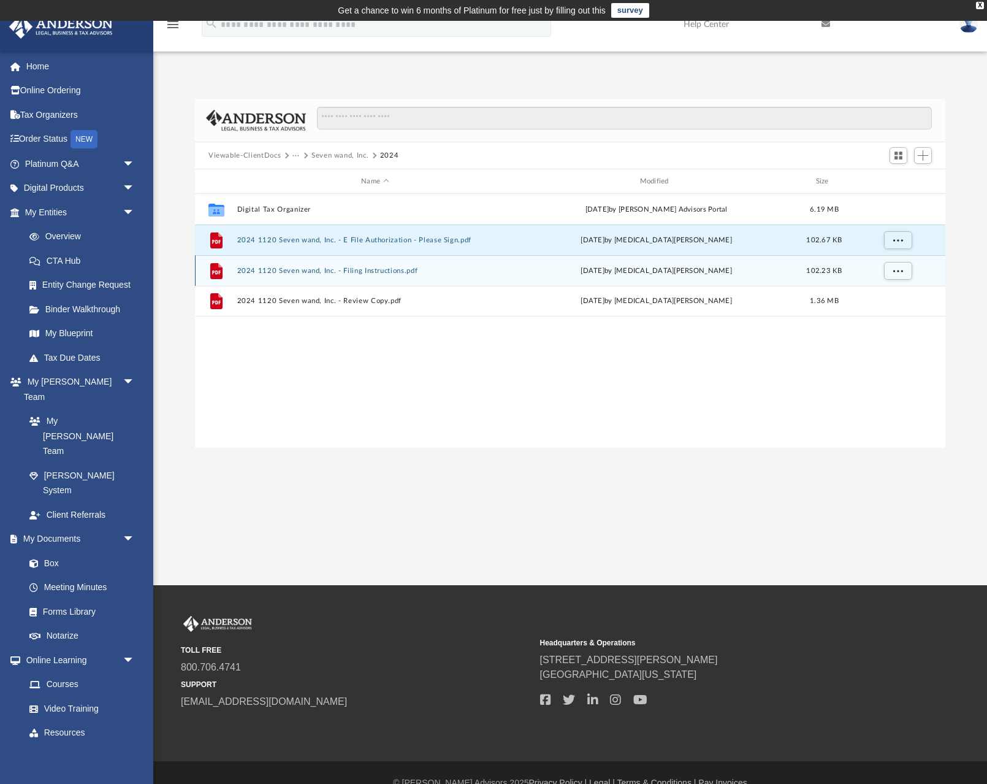
click at [326, 271] on button "2024 1120 Seven wand, Inc. - Filing Instructions.pdf" at bounding box center [375, 271] width 276 height 8
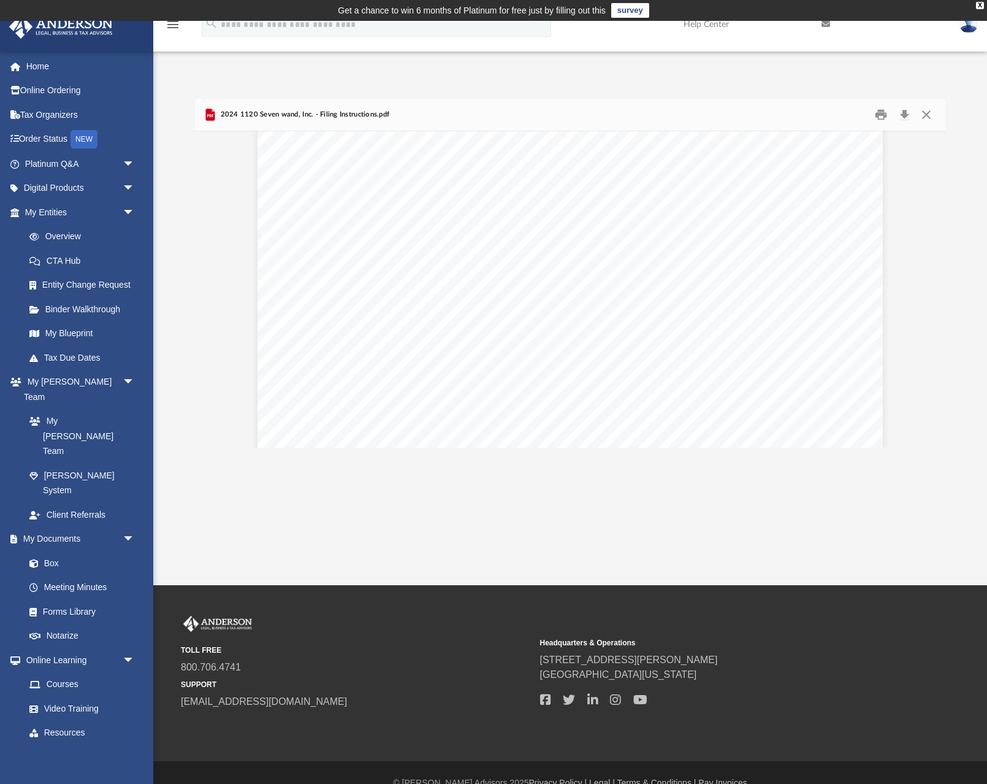
scroll to position [1489, 0]
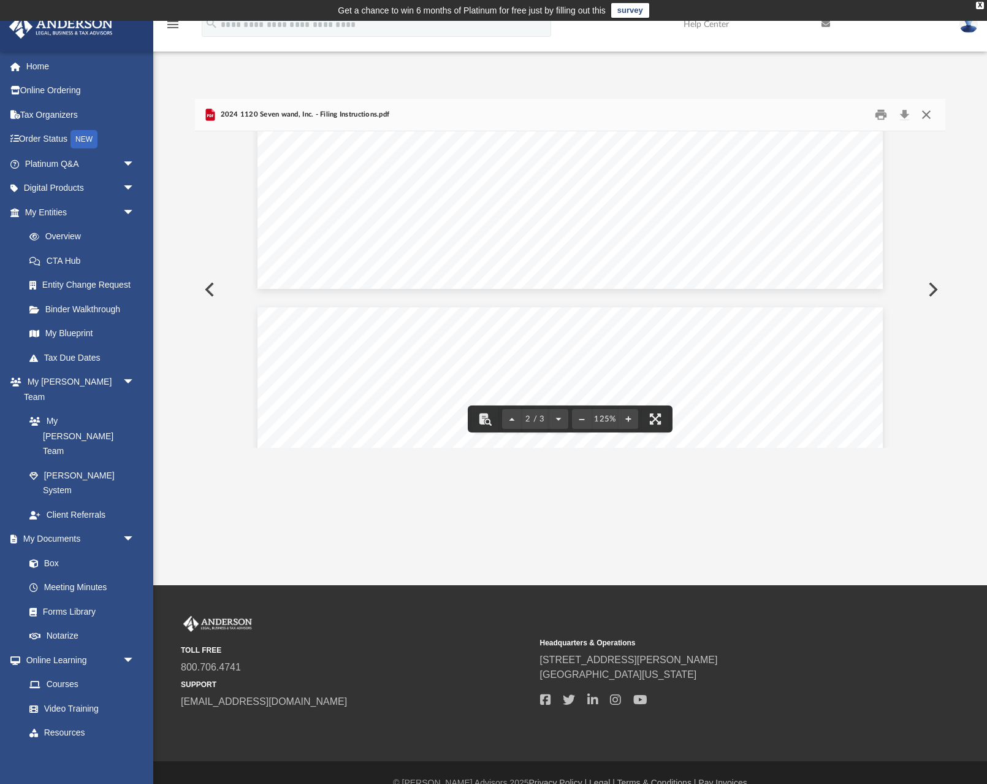
click at [930, 116] on button "Close" at bounding box center [927, 114] width 22 height 19
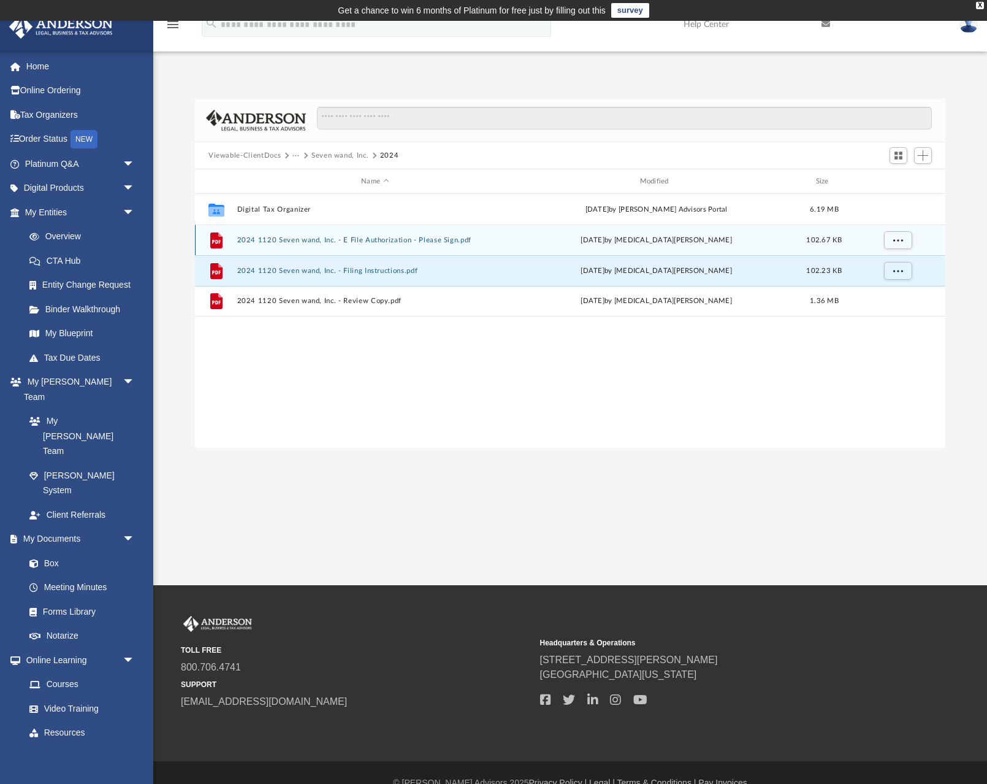
click at [357, 242] on button "2024 1120 Seven wand, Inc. - E File Authorization - Please Sign.pdf" at bounding box center [375, 240] width 276 height 8
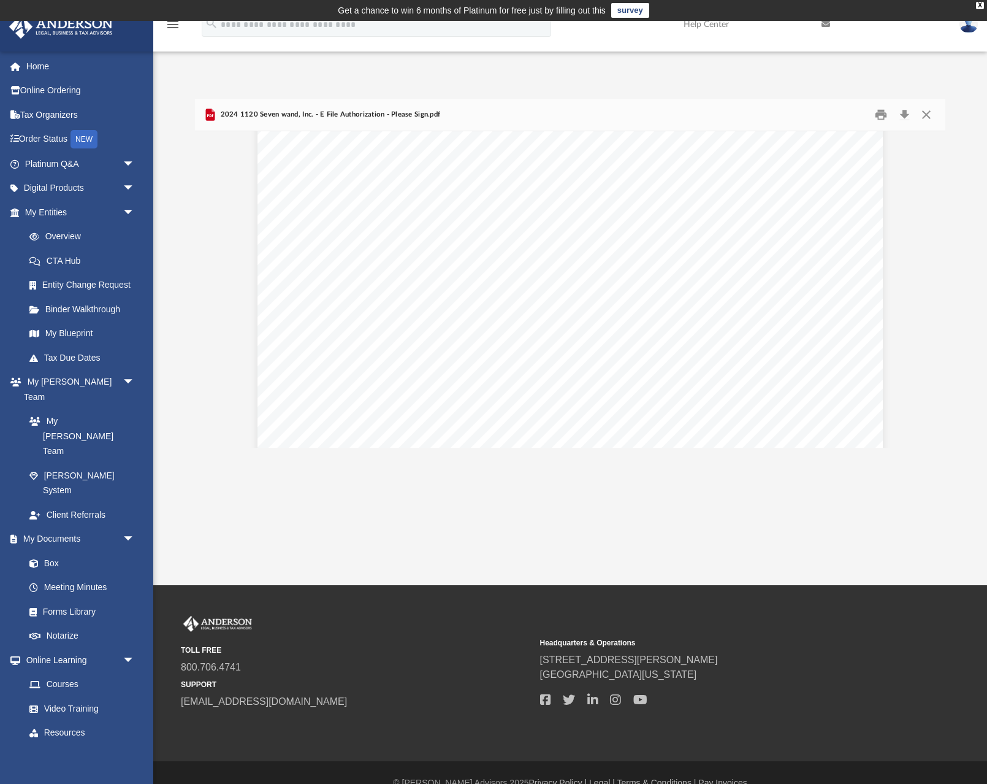
scroll to position [401, 0]
click at [928, 110] on button "Close" at bounding box center [927, 114] width 22 height 19
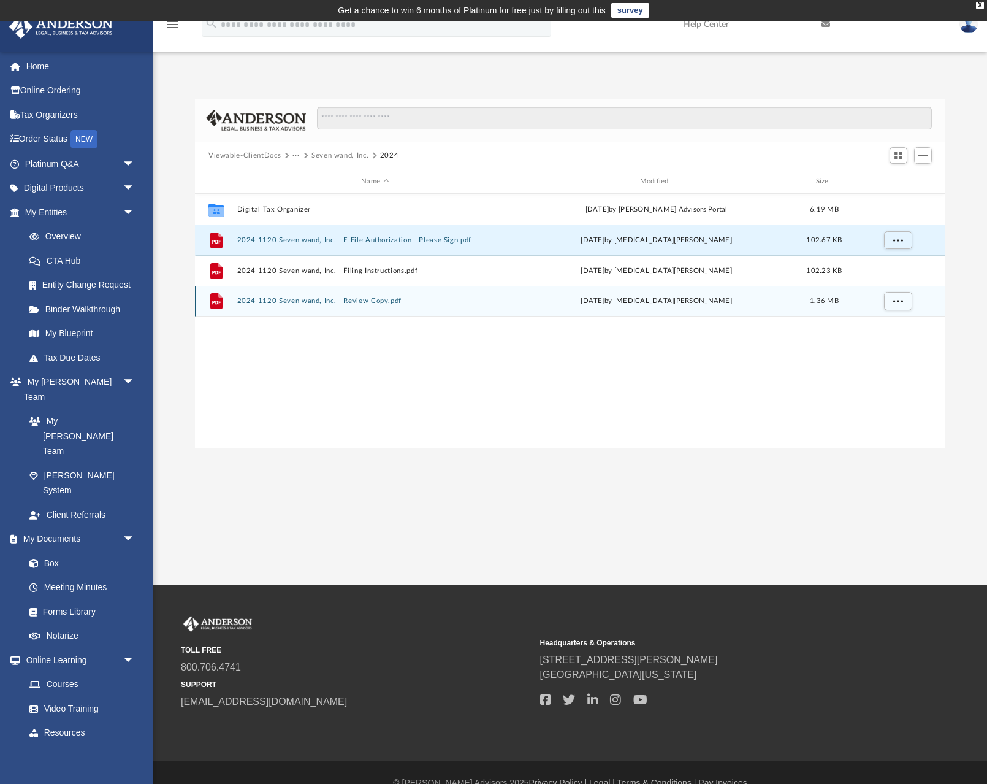
click at [353, 300] on button "2024 1120 Seven wand, Inc. - Review Copy.pdf" at bounding box center [375, 301] width 276 height 8
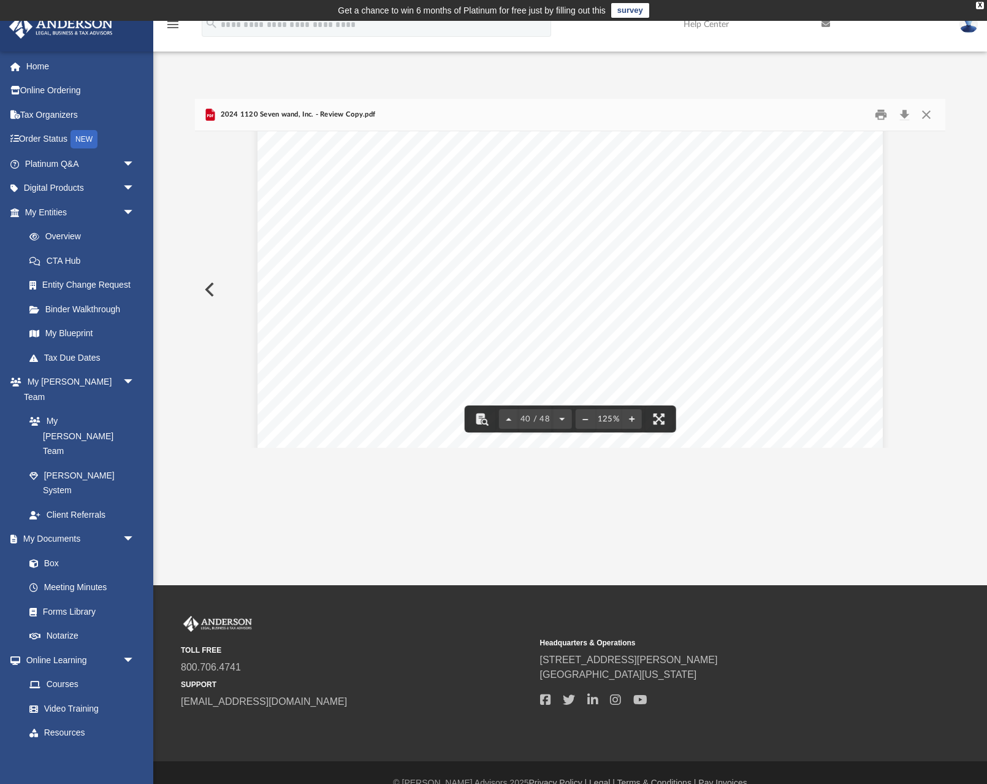
scroll to position [32475, 0]
click at [928, 112] on button "Close" at bounding box center [927, 114] width 22 height 19
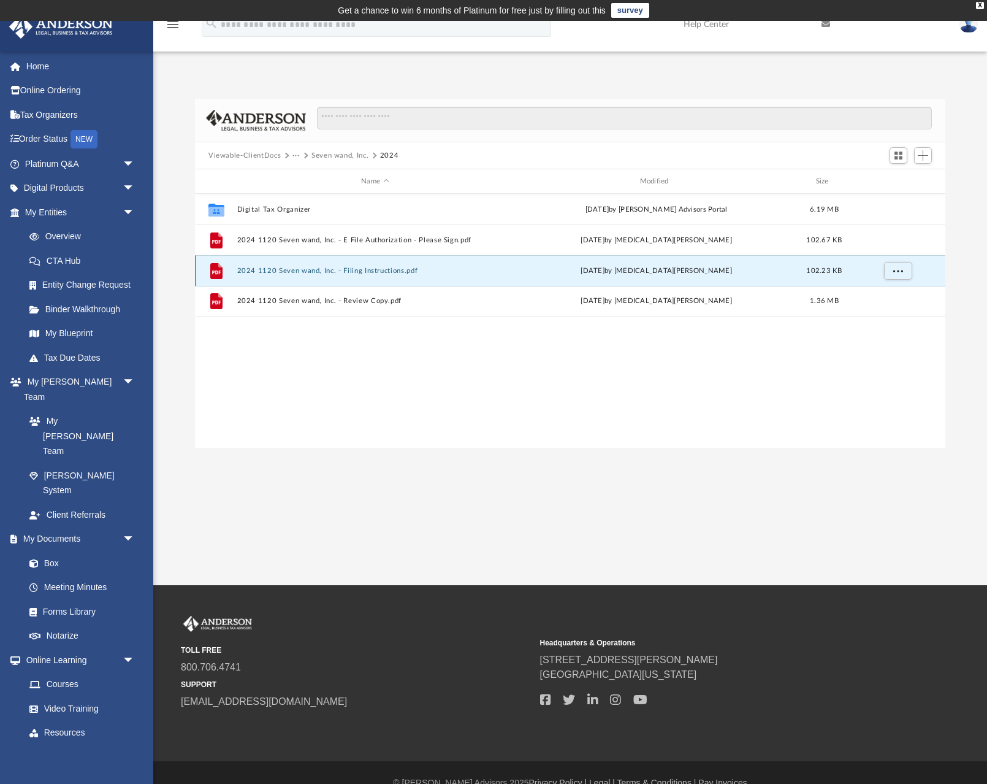
click at [402, 270] on button "2024 1120 Seven wand, Inc. - Filing Instructions.pdf" at bounding box center [375, 271] width 276 height 8
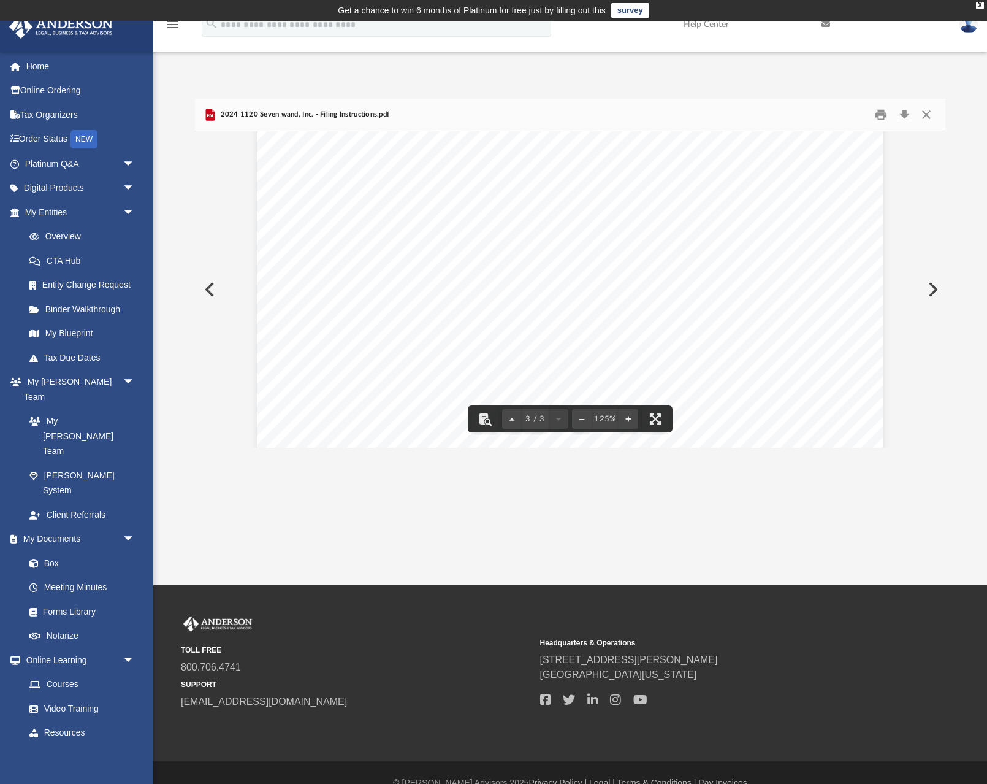
scroll to position [2028, 0]
drag, startPoint x: 742, startPoint y: 360, endPoint x: 445, endPoint y: 356, distance: 296.9
click at [445, 356] on div "400061 [DATE] Prepared for: Prepared by: Filing Instructions Seven wand, Inc. […" at bounding box center [571, 173] width 626 height 810
drag, startPoint x: 324, startPoint y: 359, endPoint x: 738, endPoint y: 366, distance: 414.0
click at [738, 366] on div "400061 [DATE] Prepared for: Prepared by: Filing Instructions Seven wand, Inc. […" at bounding box center [571, 173] width 626 height 810
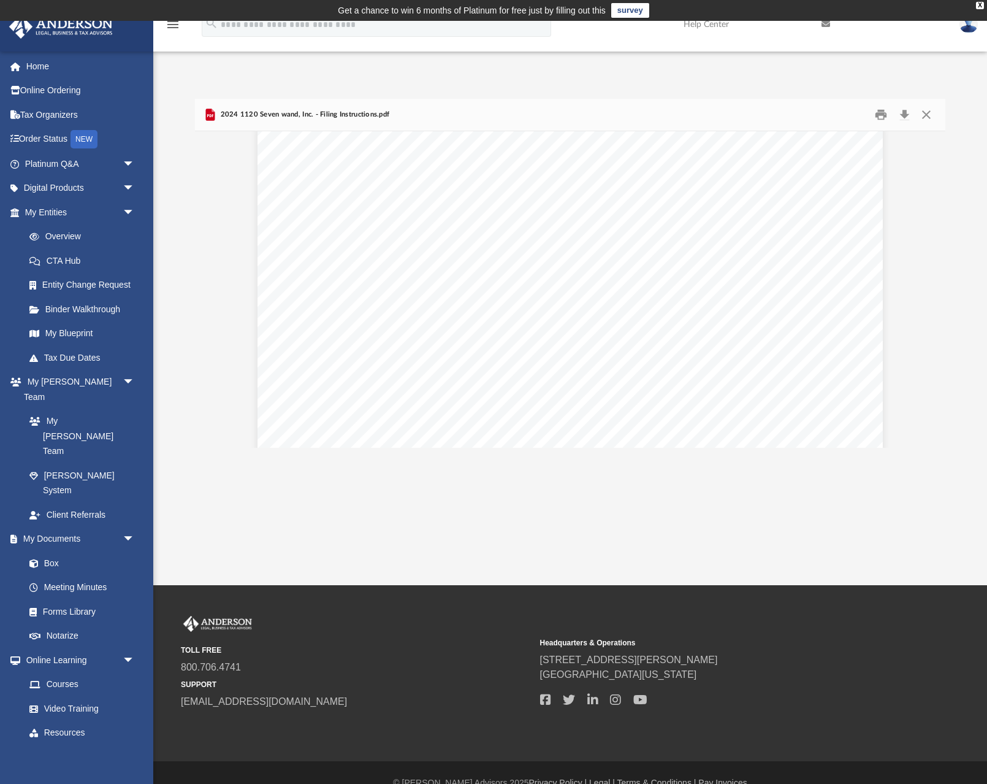
scroll to position [14, 0]
click at [927, 115] on button "Close" at bounding box center [927, 114] width 22 height 19
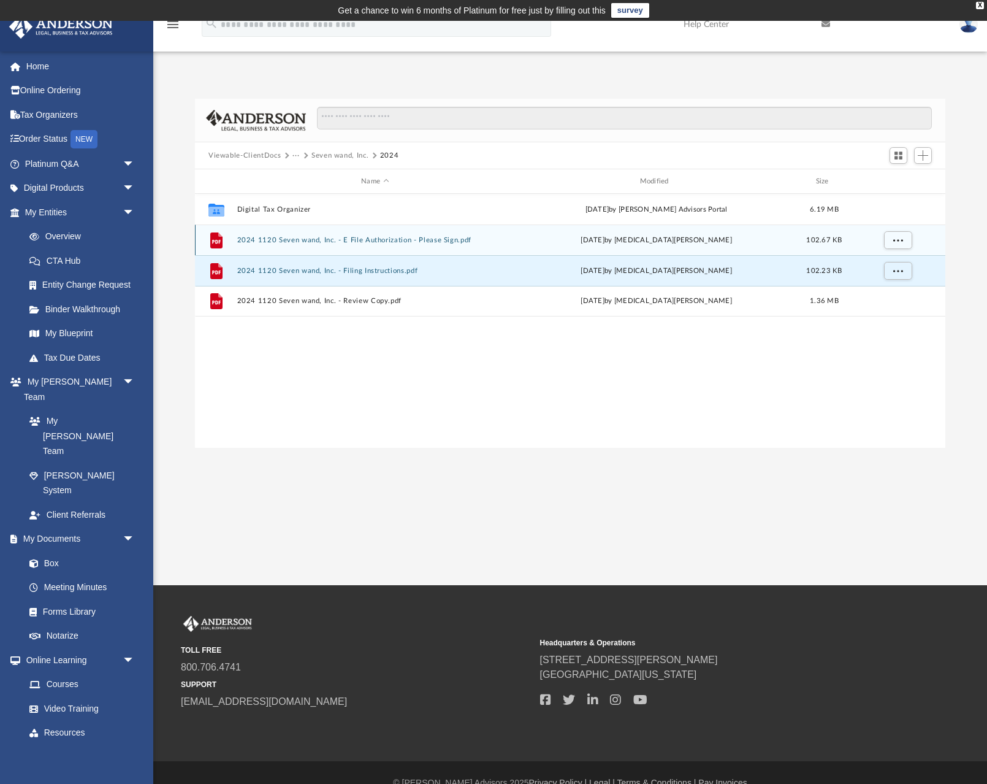
click at [390, 240] on button "2024 1120 Seven wand, Inc. - E File Authorization - Please Sign.pdf" at bounding box center [375, 240] width 276 height 8
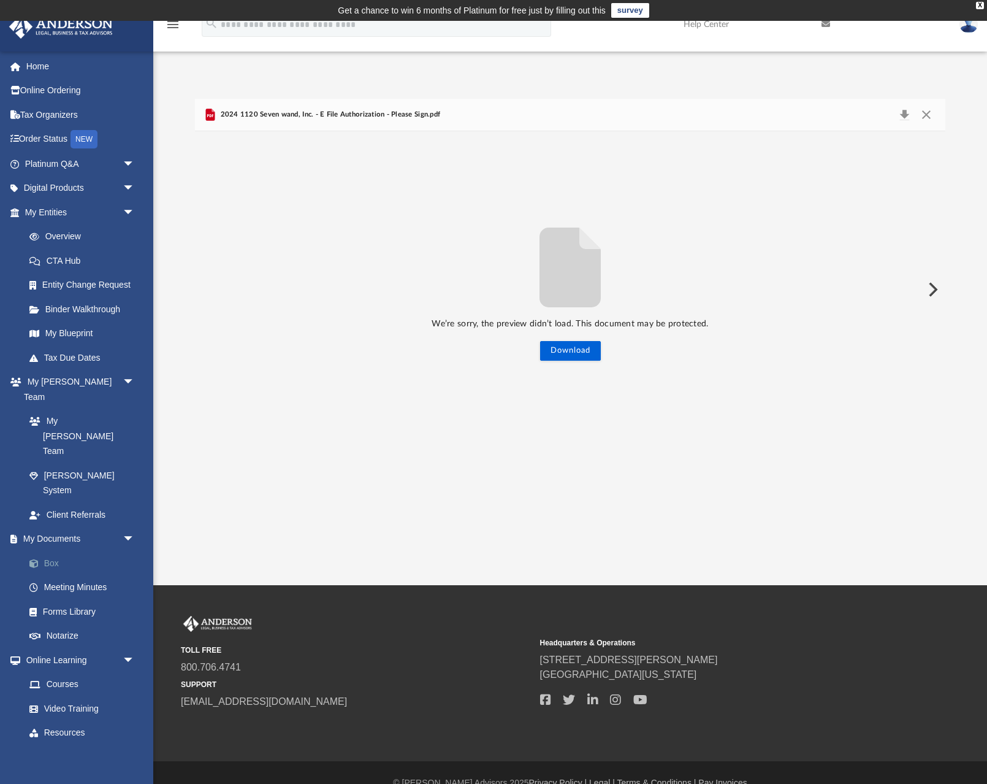
click at [63, 551] on link "Box" at bounding box center [85, 563] width 136 height 25
click at [272, 117] on span "2024 1120 Seven wand, Inc. - E File Authorization - Please Sign.pdf" at bounding box center [329, 114] width 223 height 11
click at [175, 23] on icon "menu" at bounding box center [173, 24] width 15 height 15
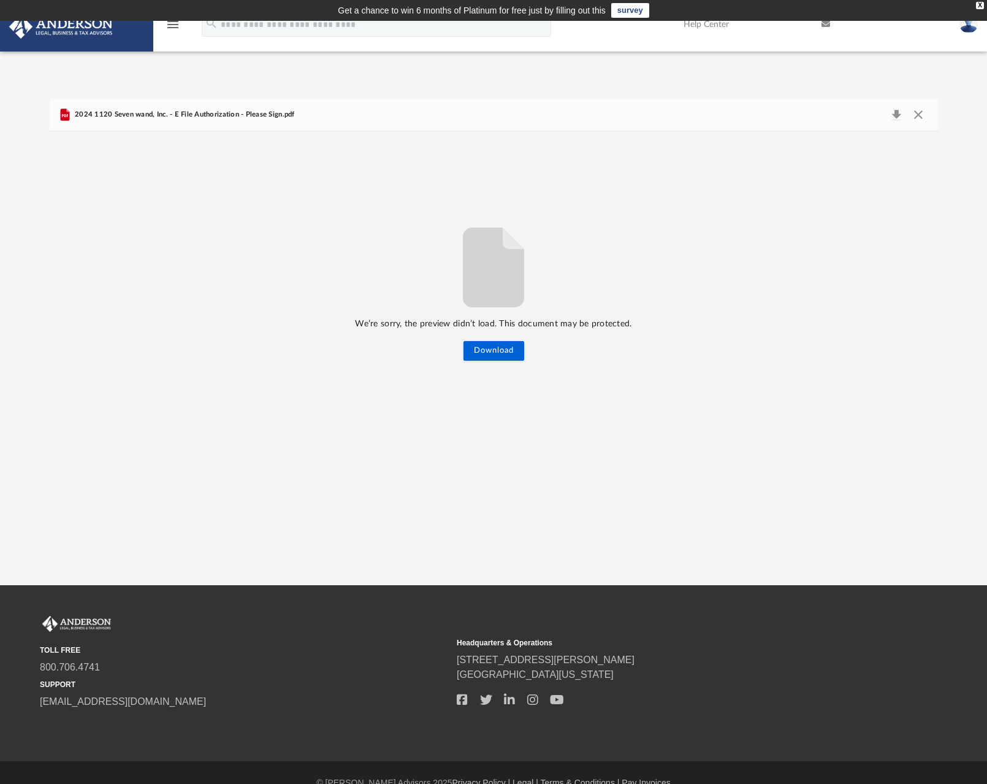
scroll to position [279, 889]
click at [172, 23] on icon "menu" at bounding box center [173, 24] width 15 height 15
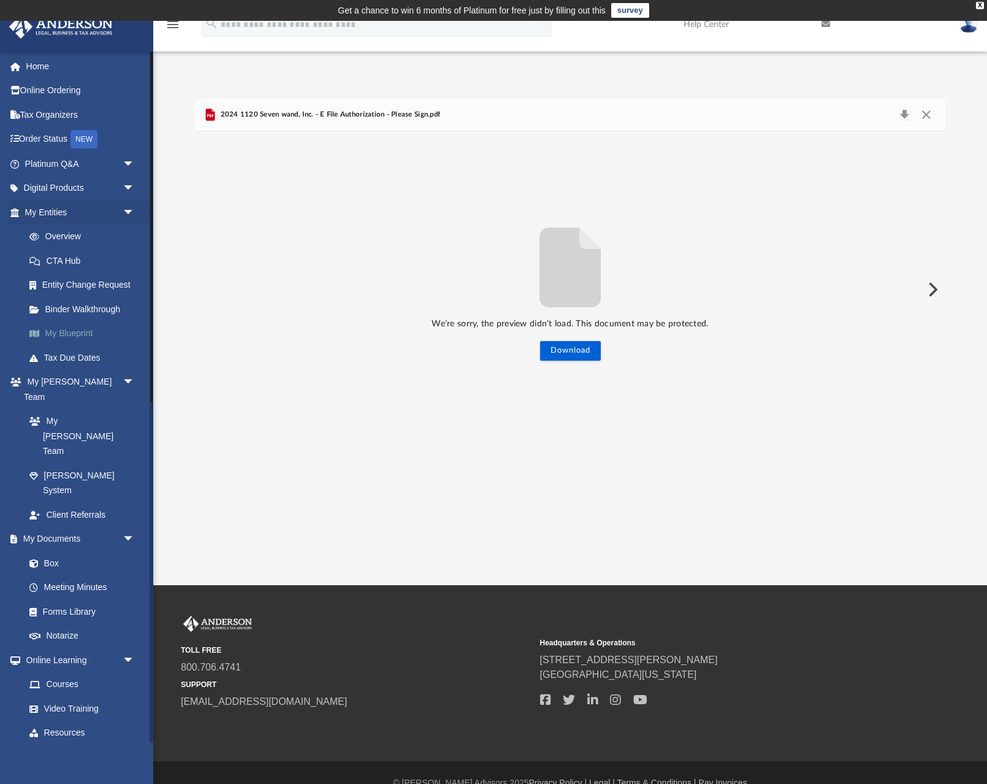
scroll to position [279, 751]
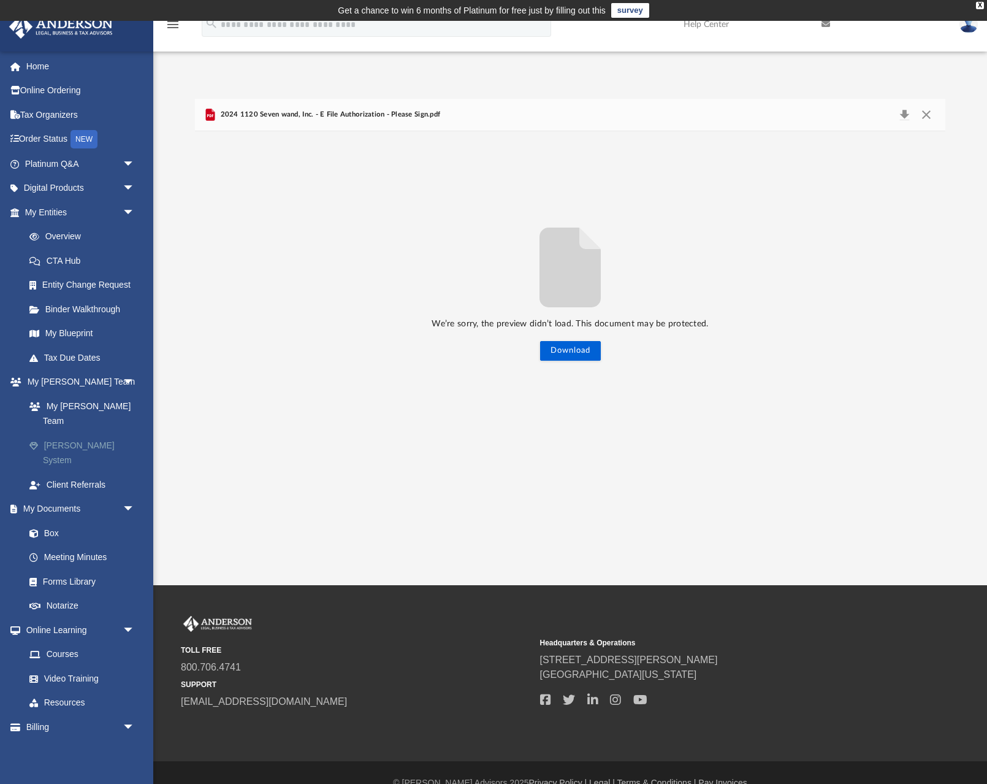
click at [82, 433] on link "[PERSON_NAME] System" at bounding box center [85, 452] width 136 height 39
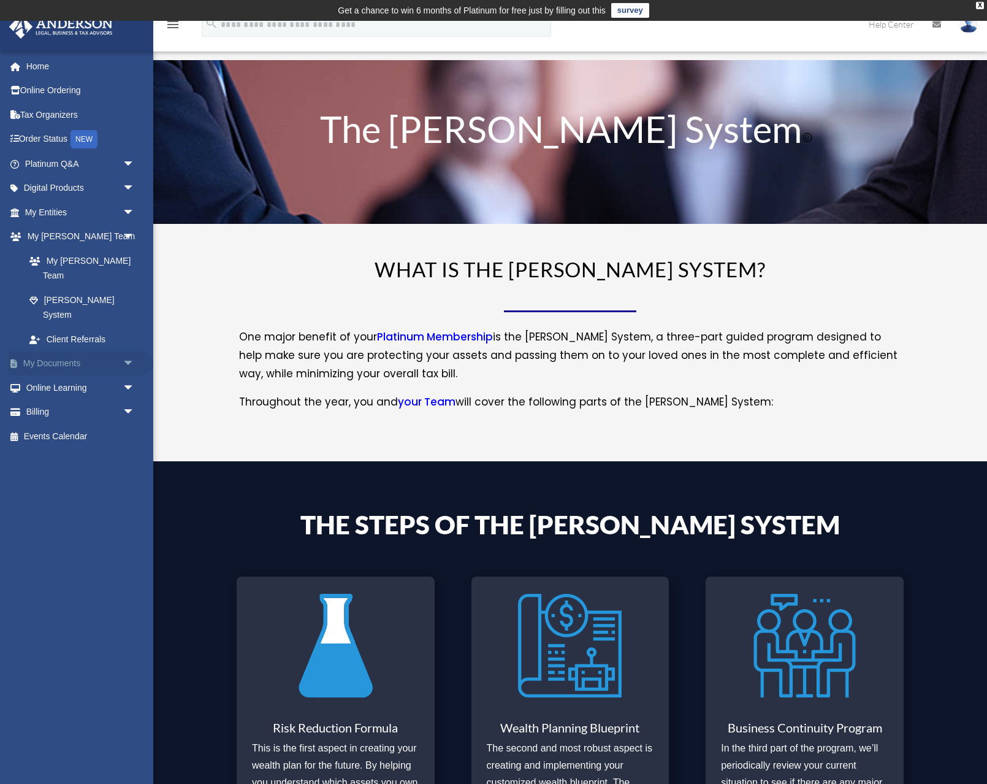
click at [55, 351] on link "My Documents arrow_drop_down" at bounding box center [81, 363] width 145 height 25
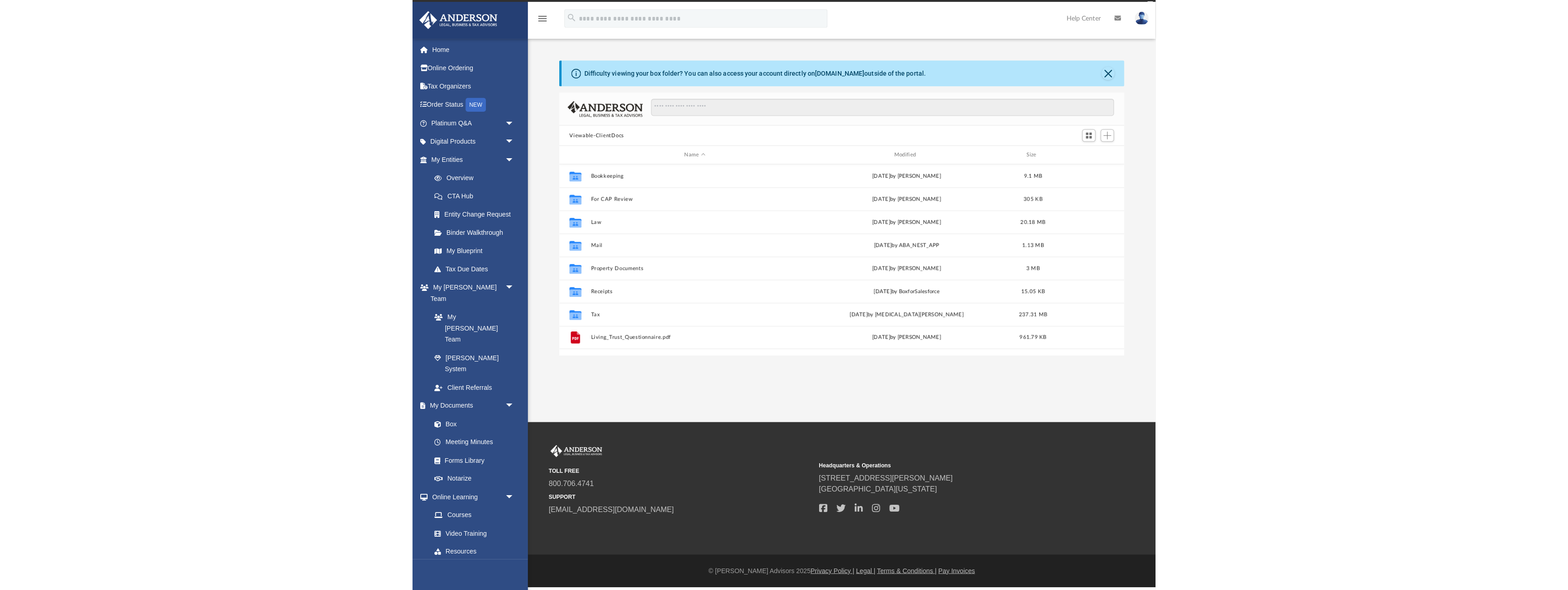
scroll to position [207, 558]
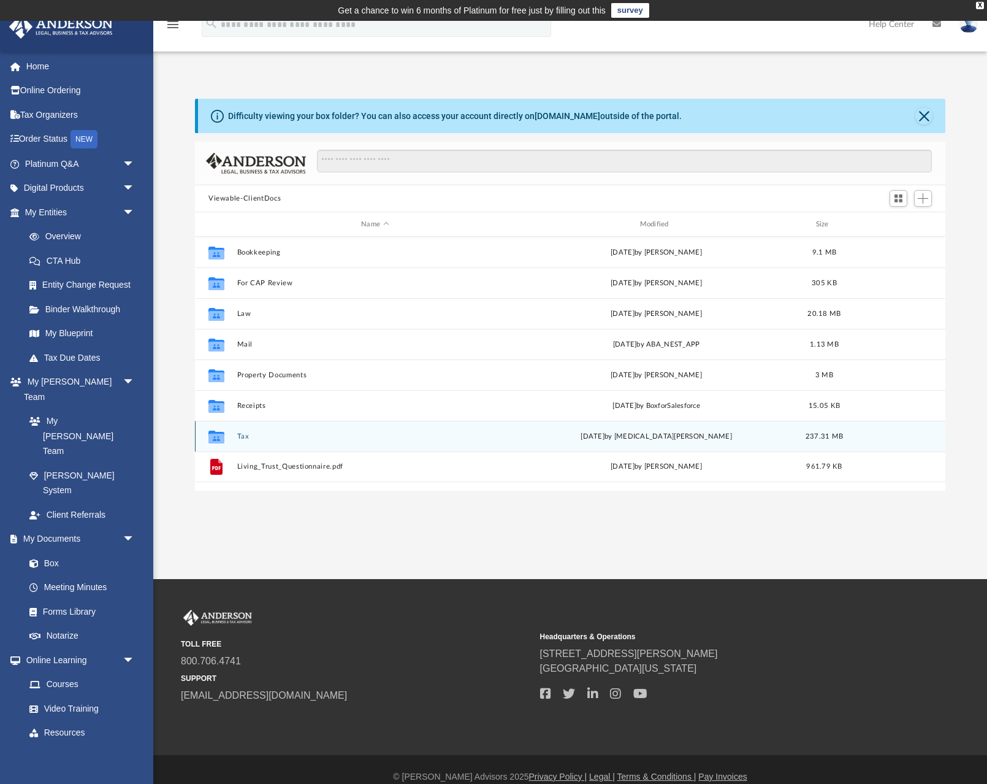
click at [245, 437] on button "Tax" at bounding box center [375, 436] width 276 height 8
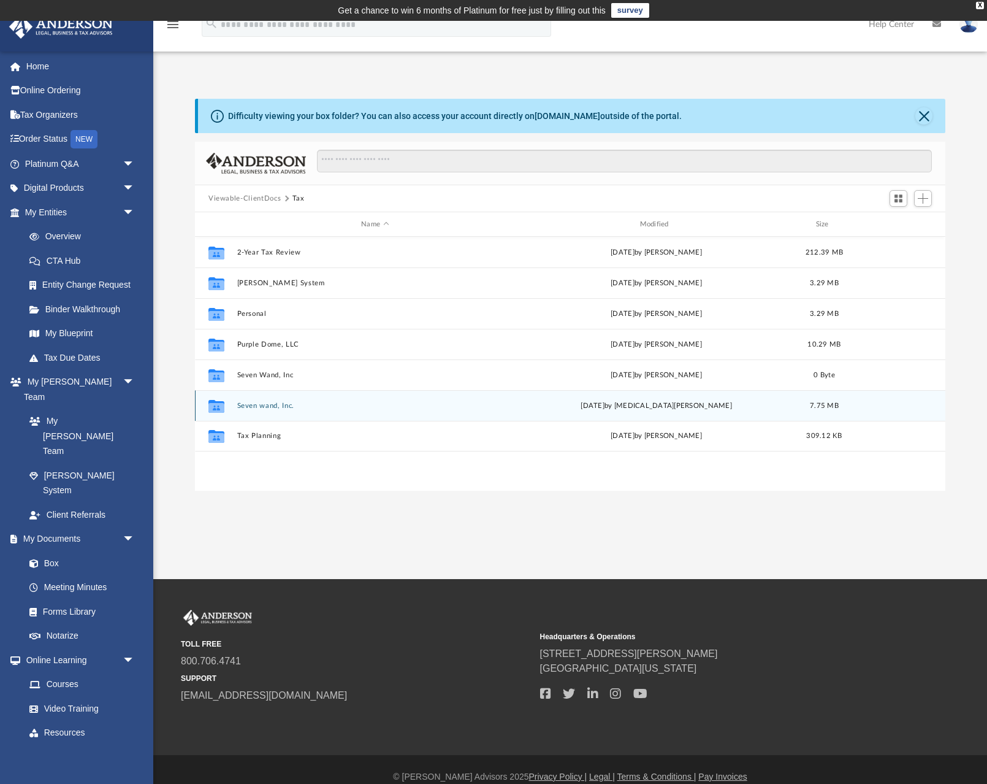
click at [262, 410] on div "Collaborated Folder Seven wand, Inc. Tue Jul 29 2025 by Nikita Patel 7.75 MB" at bounding box center [570, 405] width 751 height 31
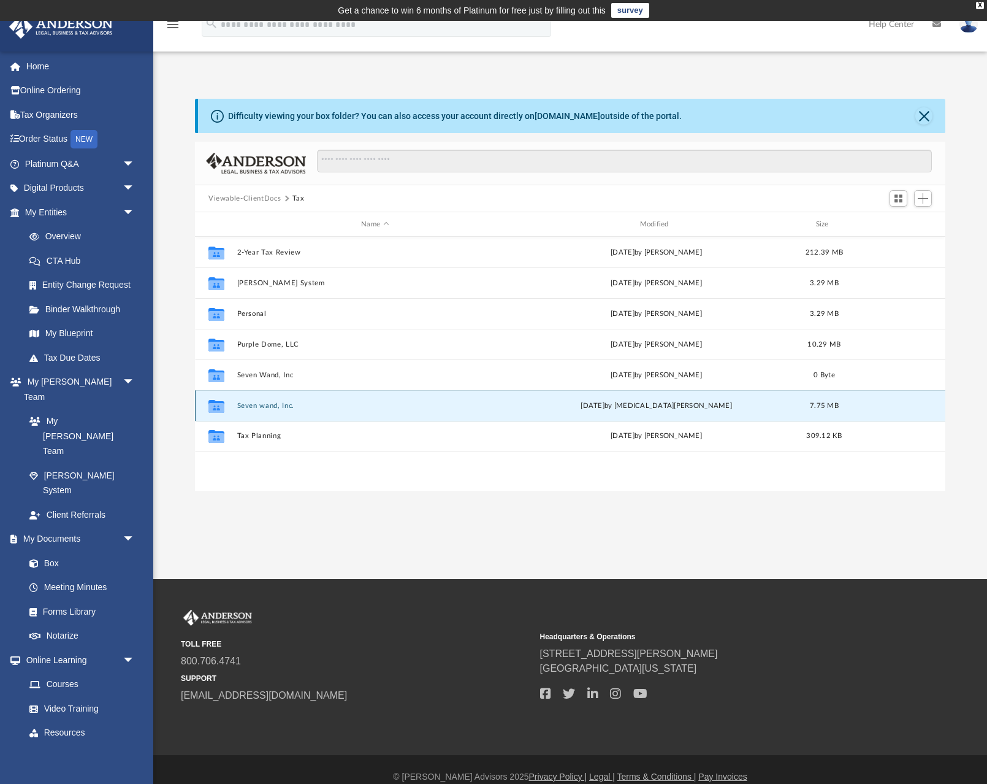
click at [262, 406] on button "Seven wand, Inc." at bounding box center [375, 406] width 276 height 8
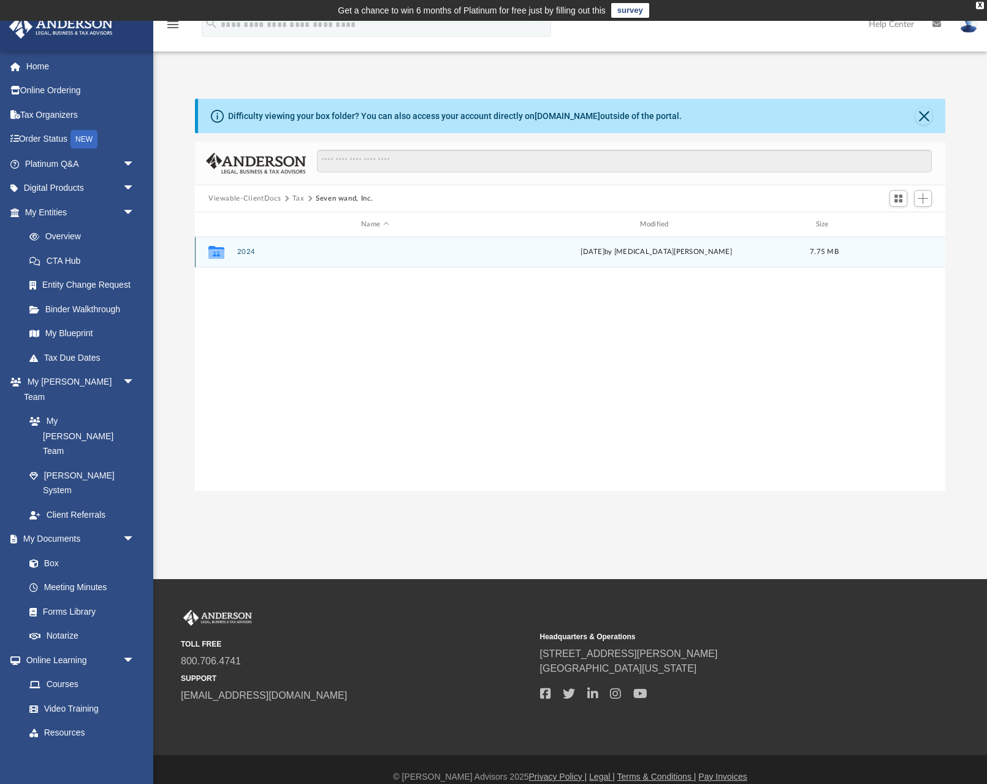
click at [243, 252] on button "2024" at bounding box center [375, 252] width 276 height 8
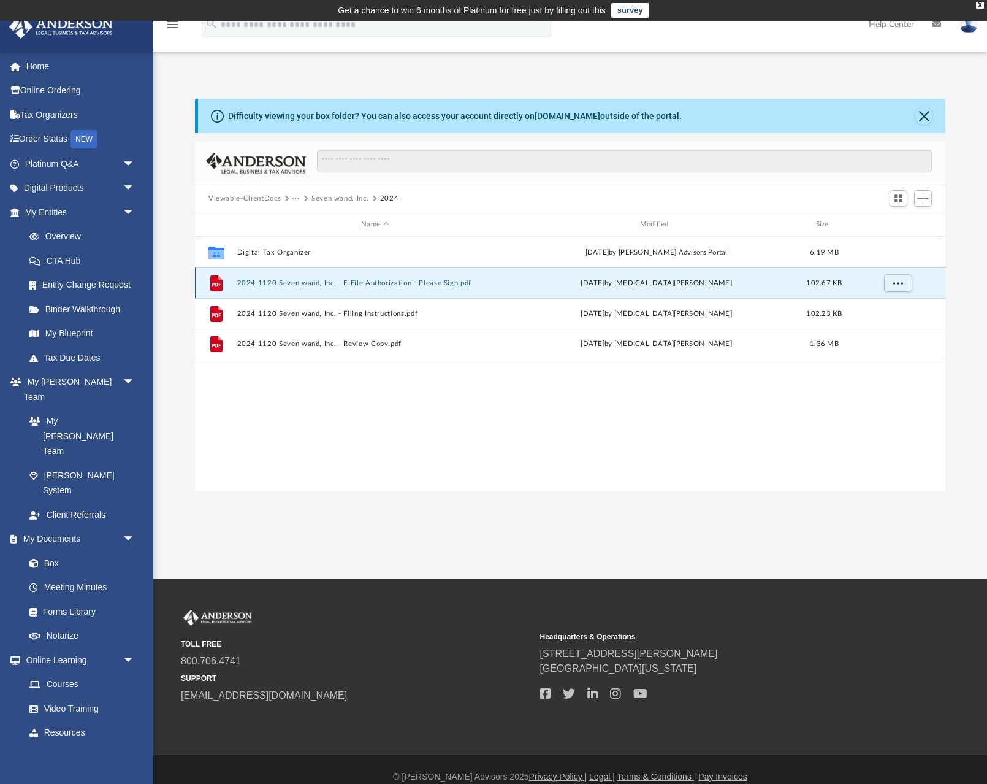
click at [327, 285] on button "2024 1120 Seven wand, Inc. - E File Authorization - Please Sign.pdf" at bounding box center [375, 283] width 276 height 8
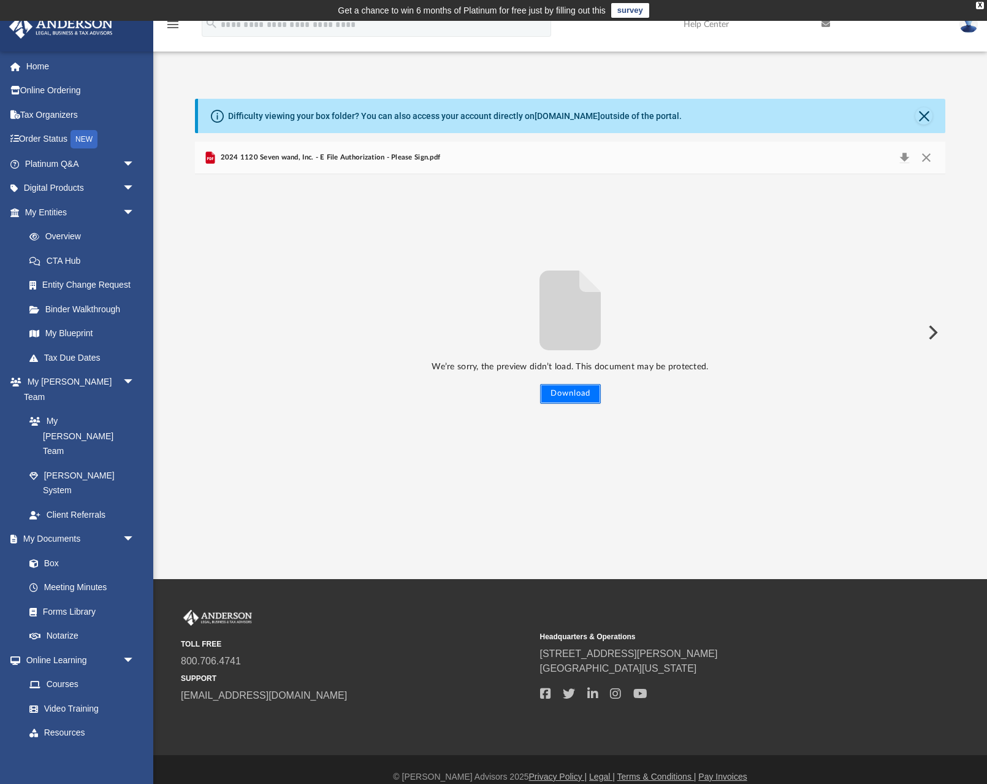
click at [563, 400] on button "Download" at bounding box center [570, 394] width 61 height 20
click at [924, 113] on button "Close" at bounding box center [924, 115] width 17 height 17
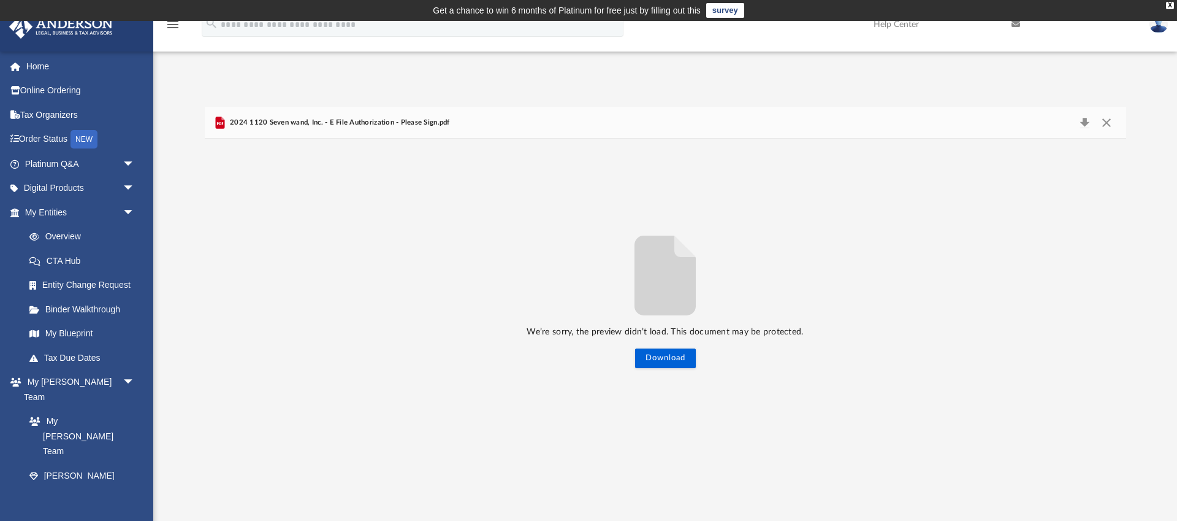
scroll to position [279, 922]
